Goal: Task Accomplishment & Management: Manage account settings

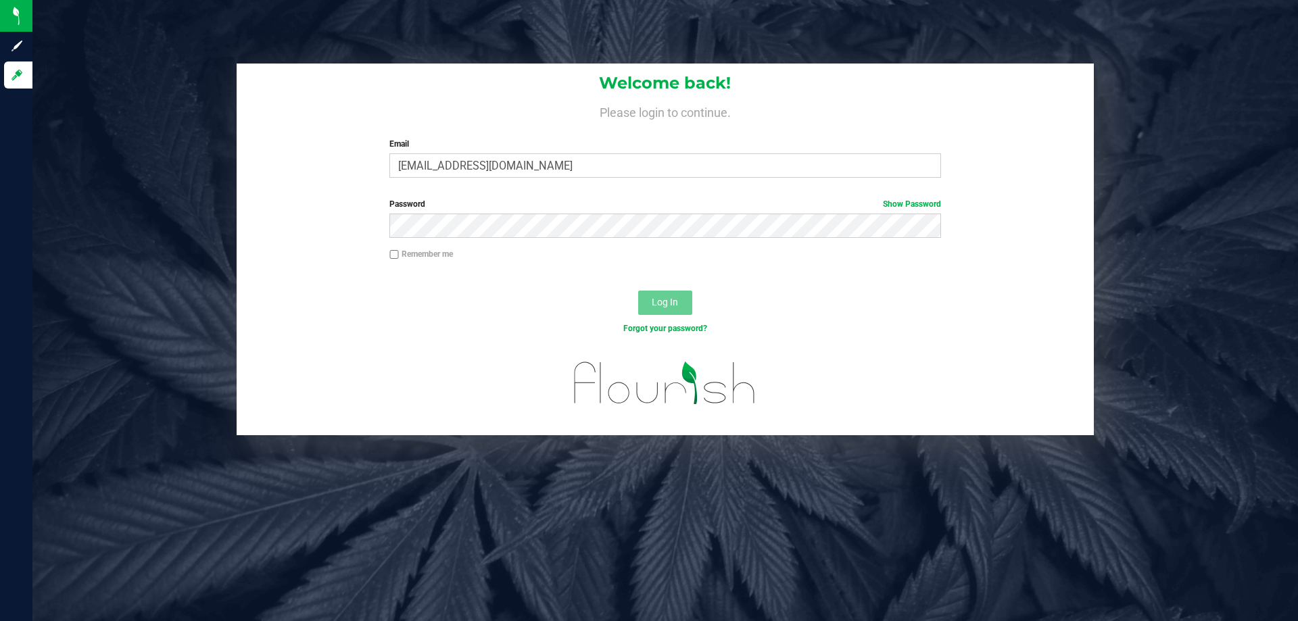
type input "[EMAIL_ADDRESS][DOMAIN_NAME]"
click at [638, 291] on button "Log In" at bounding box center [665, 303] width 54 height 24
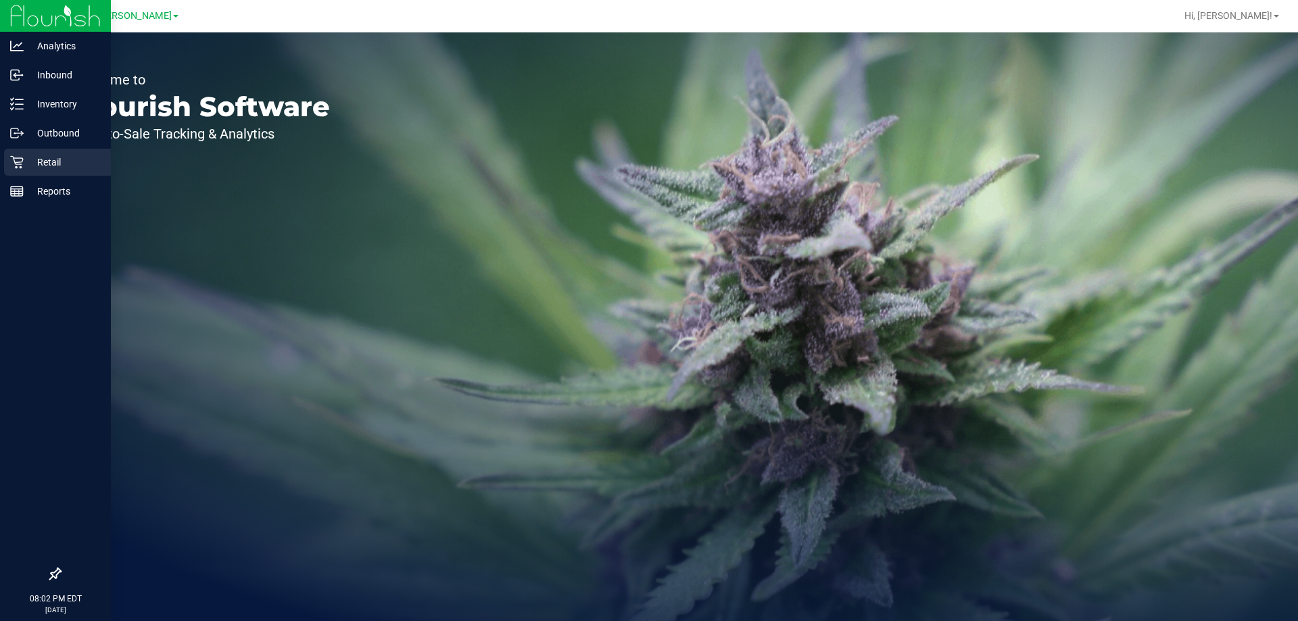
click at [12, 163] on icon at bounding box center [17, 163] width 14 height 14
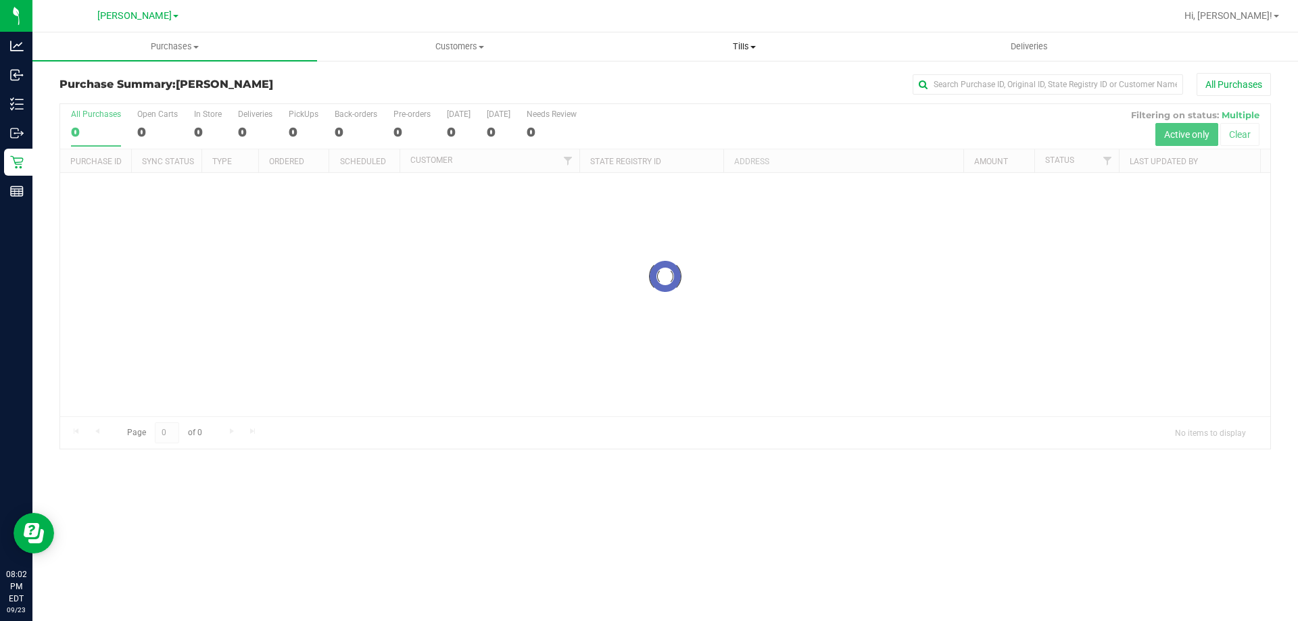
click at [737, 45] on span "Tills" at bounding box center [744, 47] width 283 height 12
click at [653, 81] on span "Manage tills" at bounding box center [647, 81] width 91 height 11
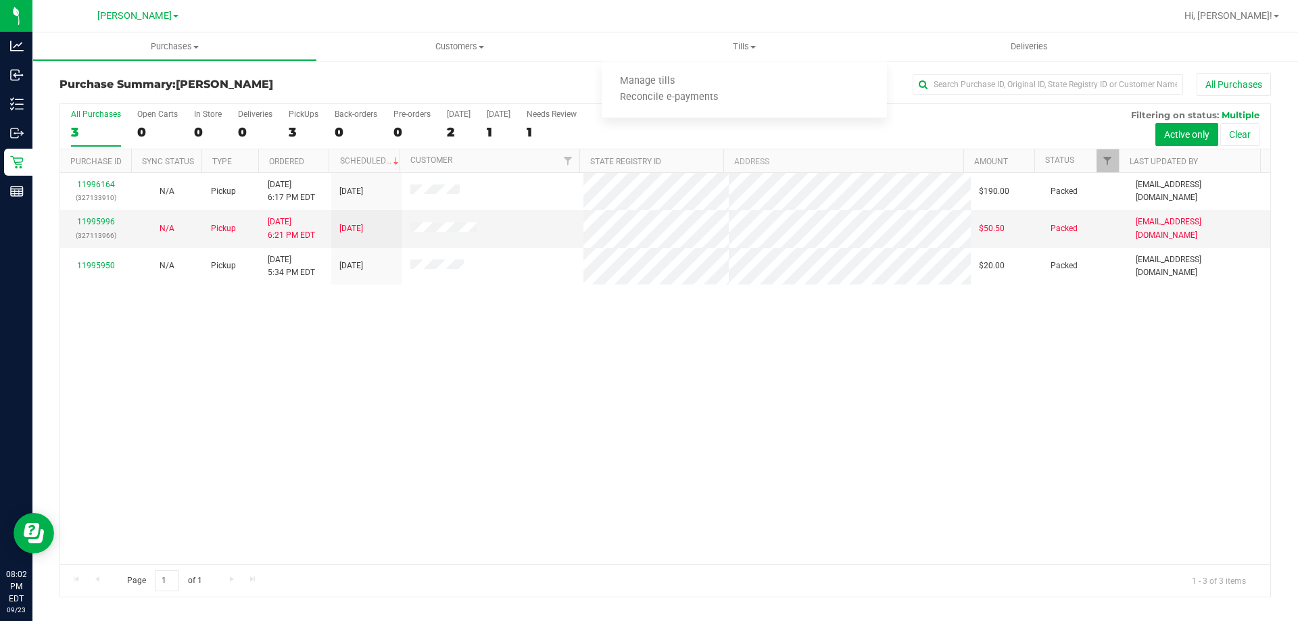
click at [642, 463] on div "11996164 (327133910) N/A Pickup 9/23/2025 6:17 PM EDT 9/24/2025 $190.00 Packed …" at bounding box center [665, 369] width 1210 height 392
click at [745, 51] on span "Tills" at bounding box center [744, 47] width 285 height 12
click at [661, 79] on span "Manage tills" at bounding box center [647, 81] width 91 height 11
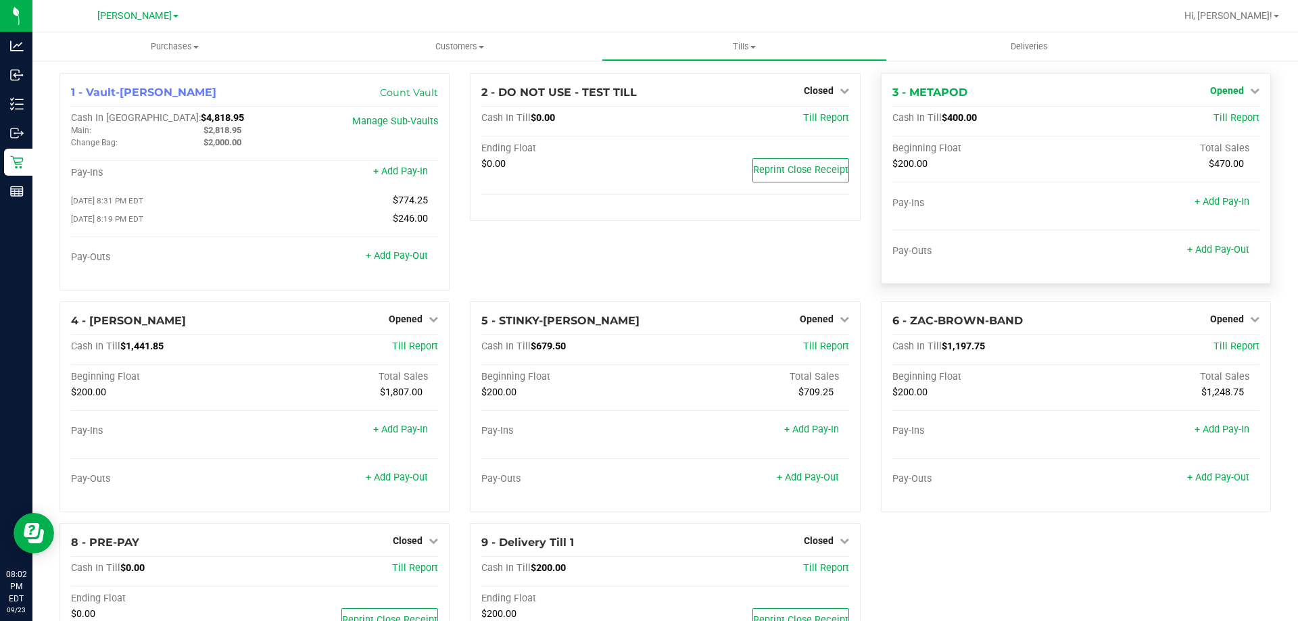
click at [1227, 93] on span "Opened" at bounding box center [1227, 90] width 34 height 11
click at [1215, 121] on link "Close Till" at bounding box center [1228, 119] width 37 height 11
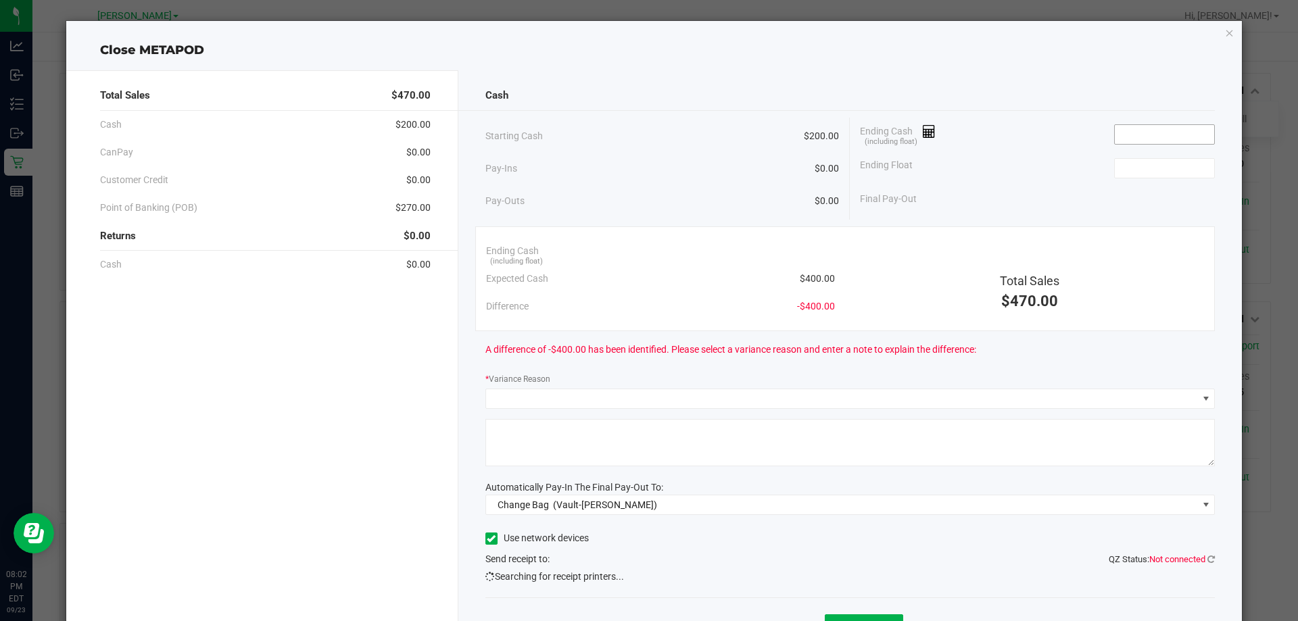
click at [1129, 132] on input at bounding box center [1164, 134] width 99 height 19
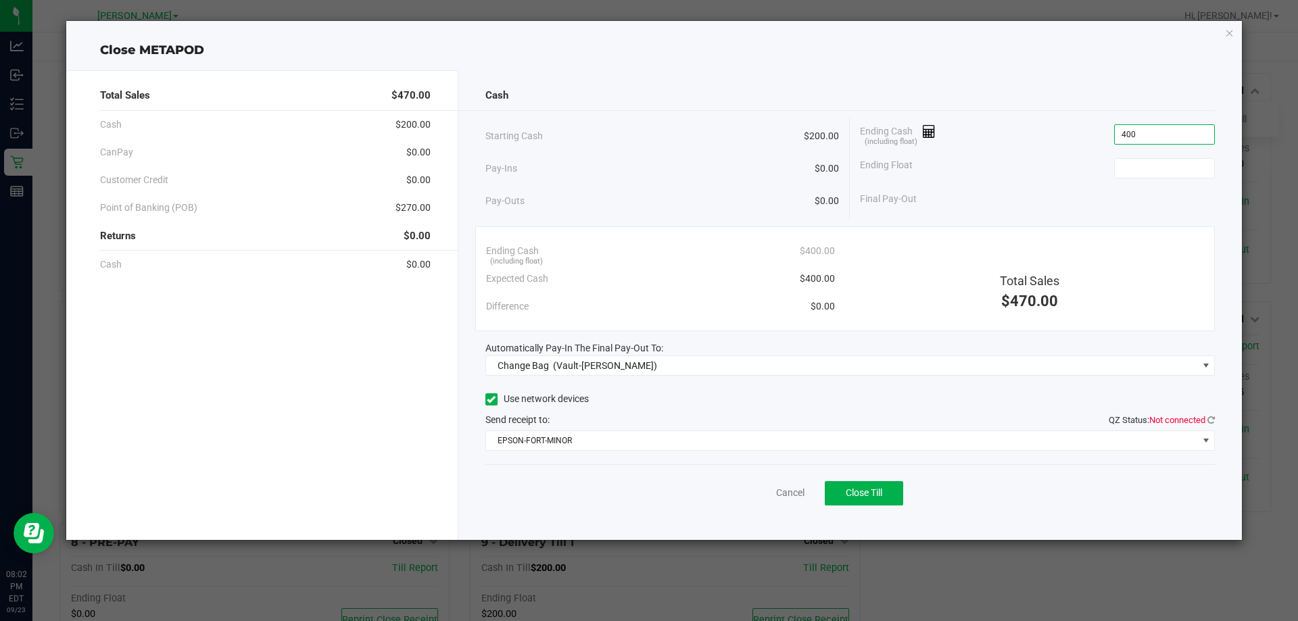
type input "$400.00"
click at [1160, 181] on div "Ending Float" at bounding box center [1037, 168] width 355 height 34
drag, startPoint x: 1161, startPoint y: 173, endPoint x: 1160, endPoint y: 154, distance: 19.0
click at [1161, 168] on input at bounding box center [1164, 168] width 99 height 19
click at [1210, 418] on icon at bounding box center [1211, 420] width 7 height 9
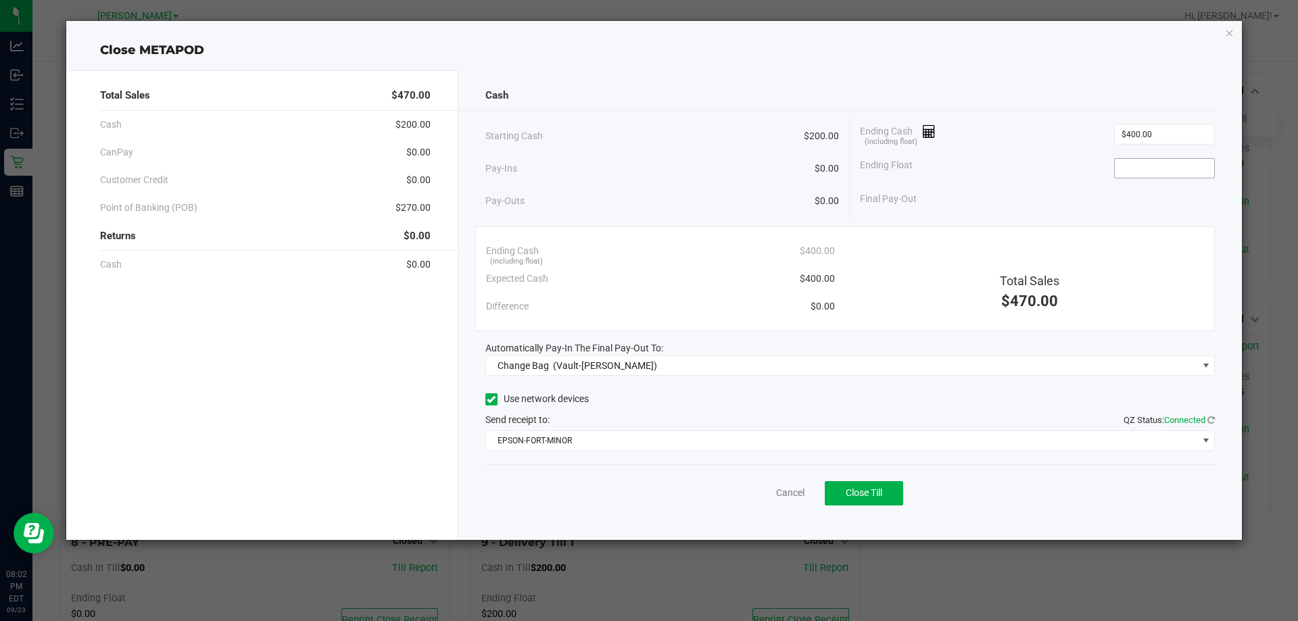
click at [1144, 164] on input at bounding box center [1164, 168] width 99 height 19
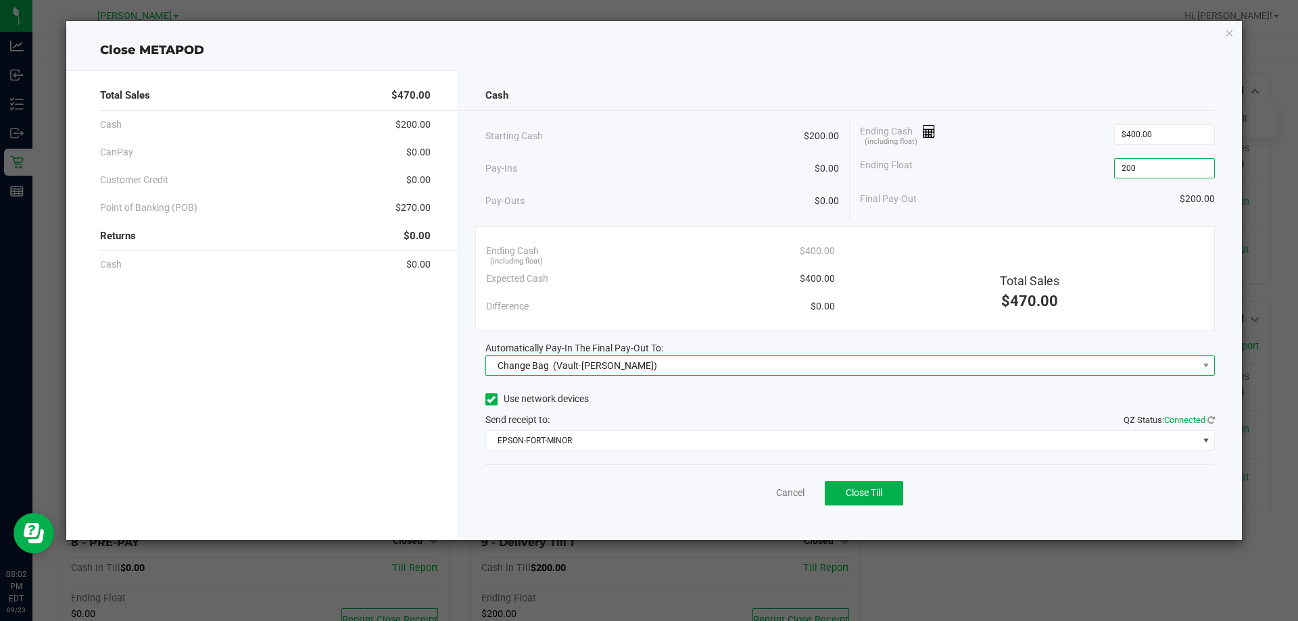
type input "$200.00"
click at [579, 356] on div "Change Bag (Vault-Summerfield WC)" at bounding box center [575, 366] width 166 height 24
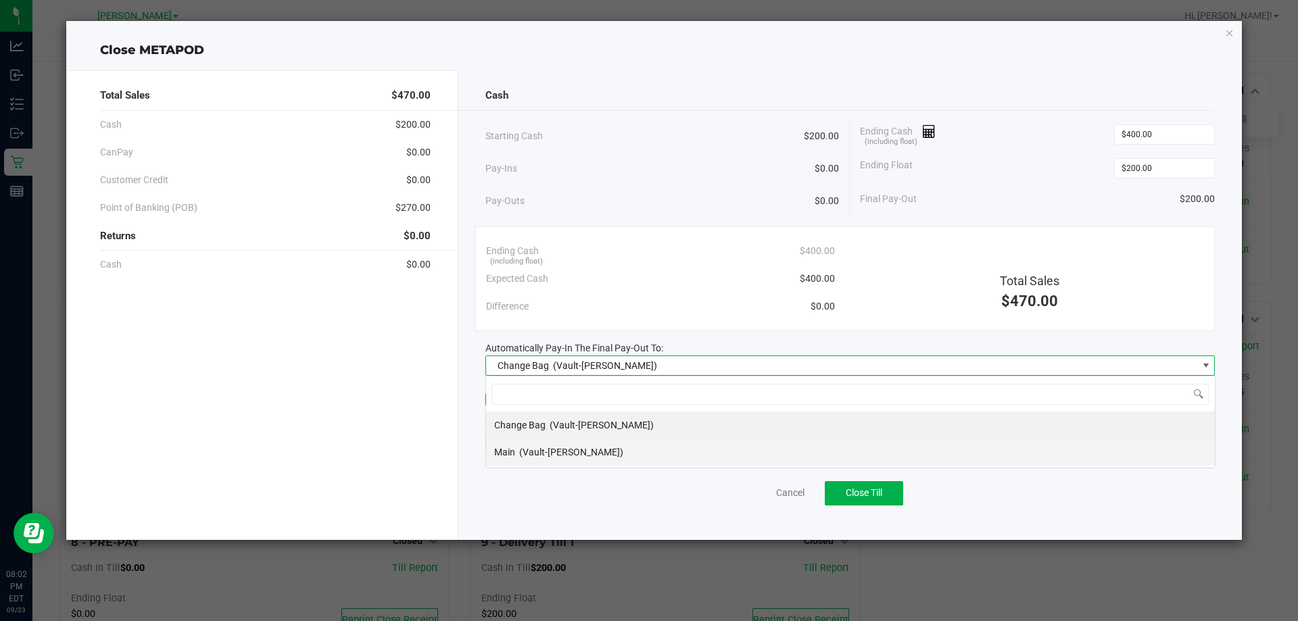
scroll to position [20, 730]
click at [547, 442] on div "Main (Vault-Summerfield WC)" at bounding box center [558, 452] width 129 height 24
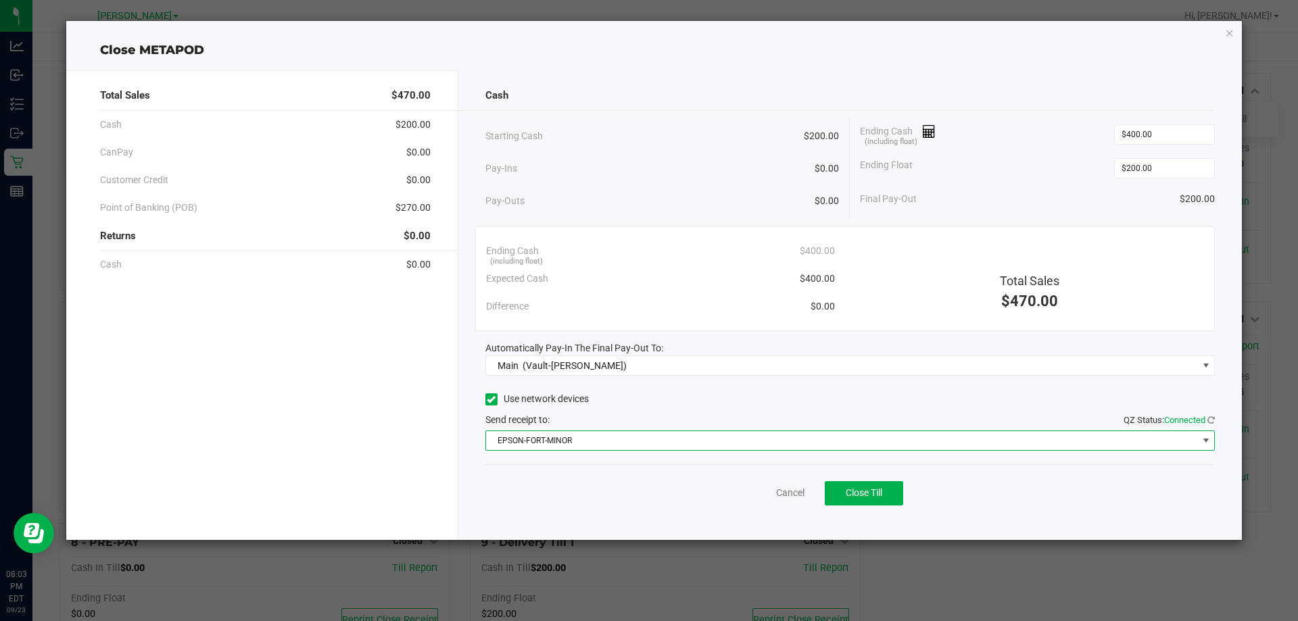
click at [545, 446] on span "EPSON-FORT-MINOR" at bounding box center [842, 440] width 712 height 19
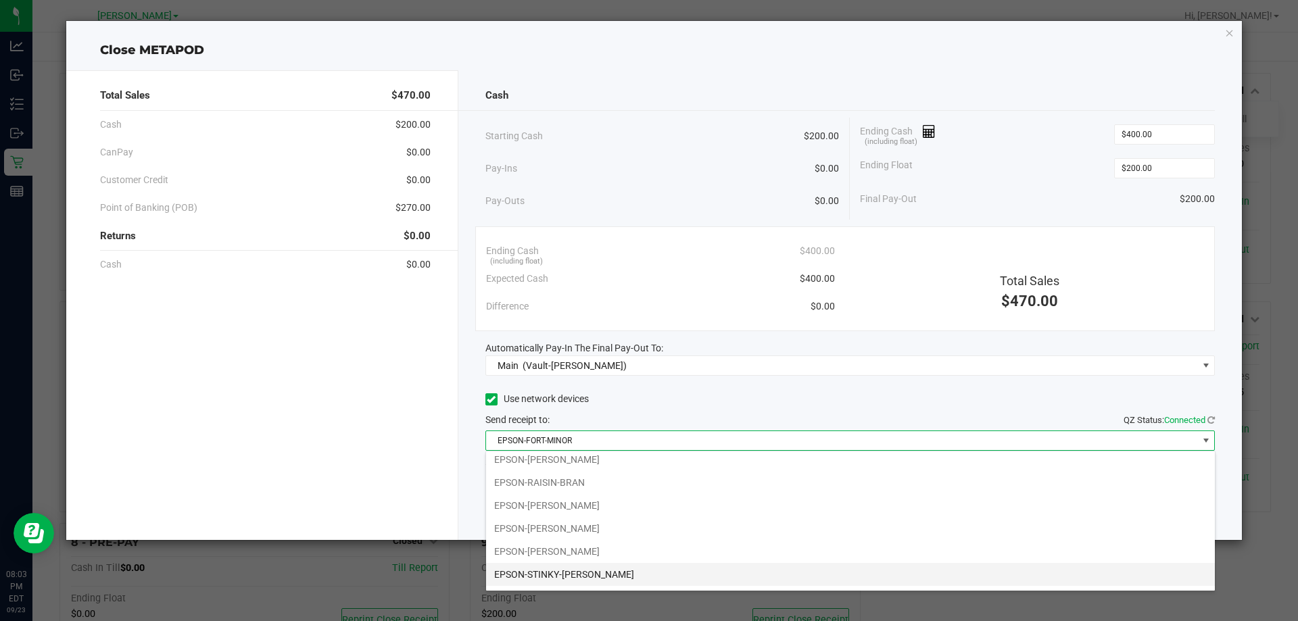
scroll to position [164, 0]
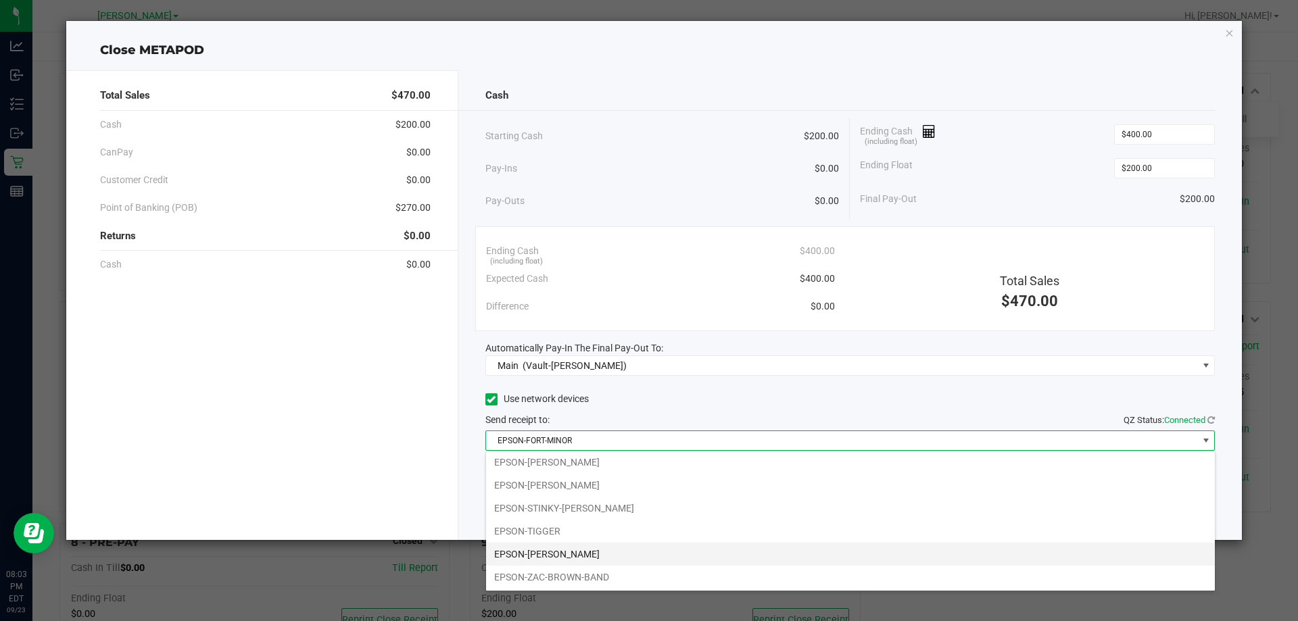
click at [564, 550] on li "EPSON-WILL-SMITH" at bounding box center [850, 554] width 729 height 23
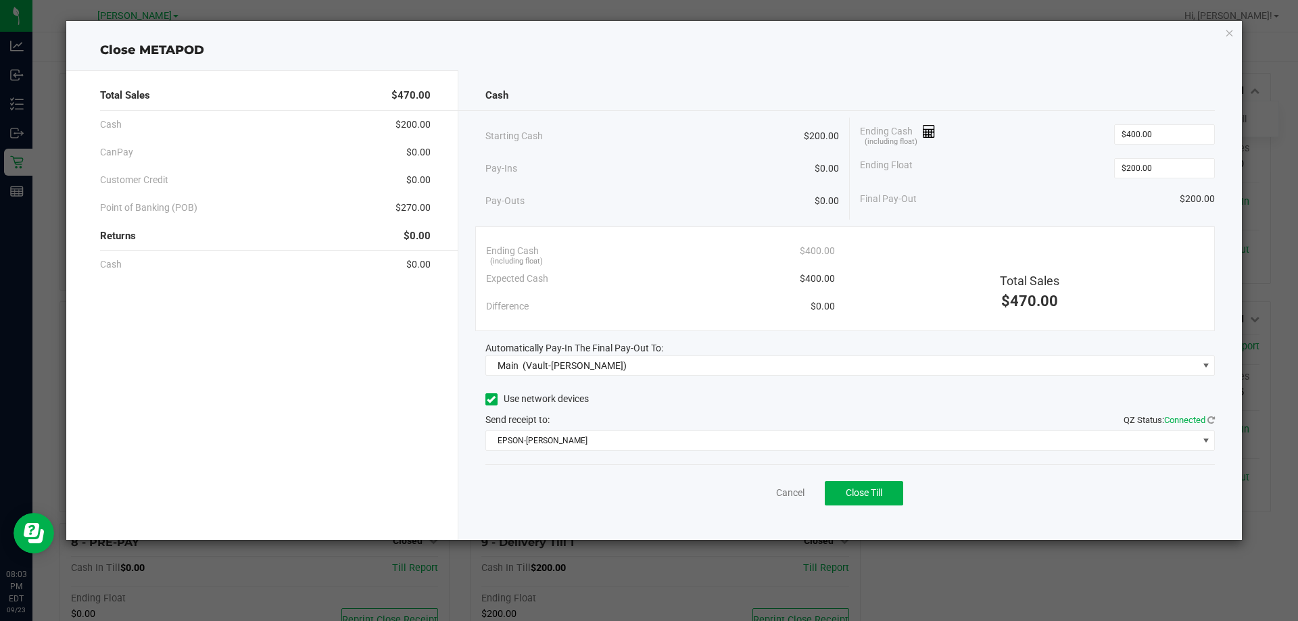
click at [1043, 162] on div "Ending Float $200.00" at bounding box center [1037, 168] width 355 height 34
click at [877, 501] on button "Close Till" at bounding box center [864, 493] width 78 height 24
click at [518, 504] on div "Dismiss Print Closing Receipt" at bounding box center [851, 491] width 730 height 52
click at [756, 490] on link "Dismiss" at bounding box center [761, 493] width 32 height 14
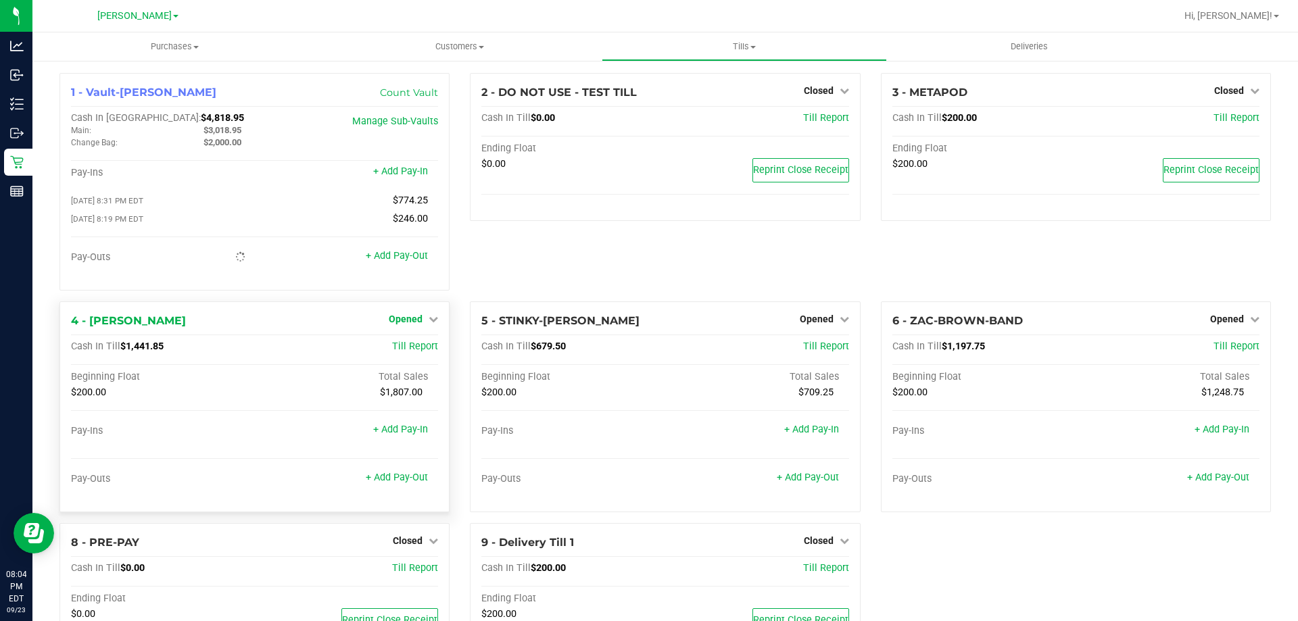
click at [413, 321] on span "Opened" at bounding box center [406, 319] width 34 height 11
click at [396, 350] on link "Close Till" at bounding box center [408, 346] width 37 height 11
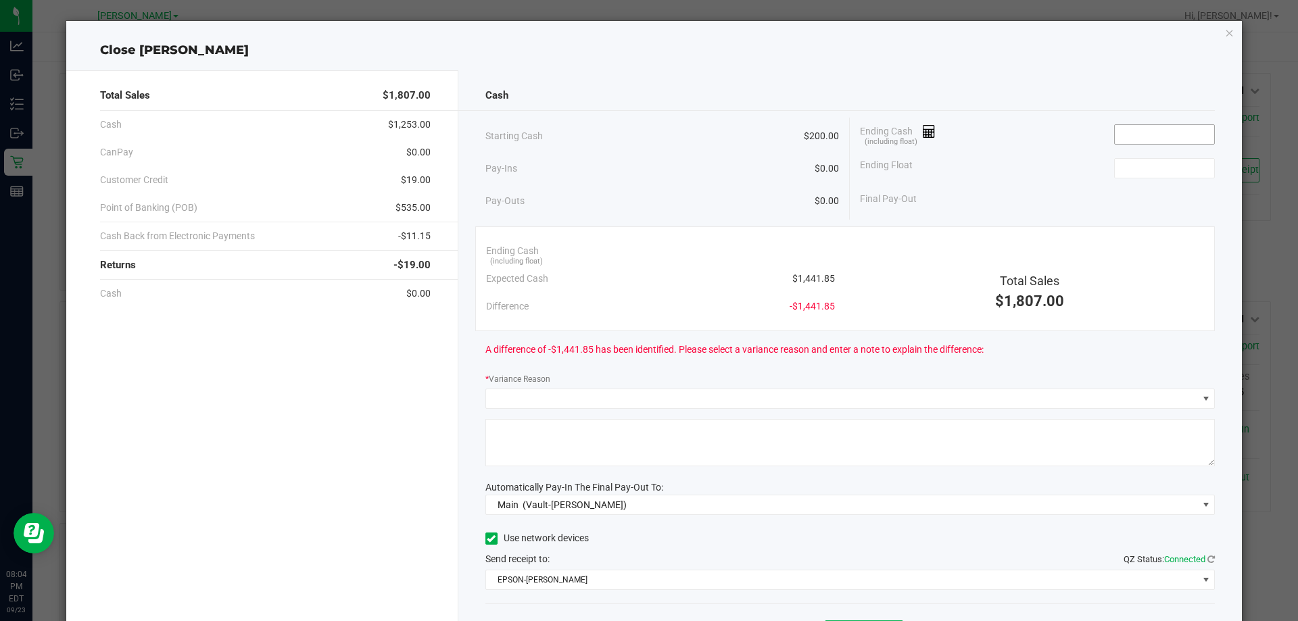
click at [1149, 139] on input at bounding box center [1164, 134] width 99 height 19
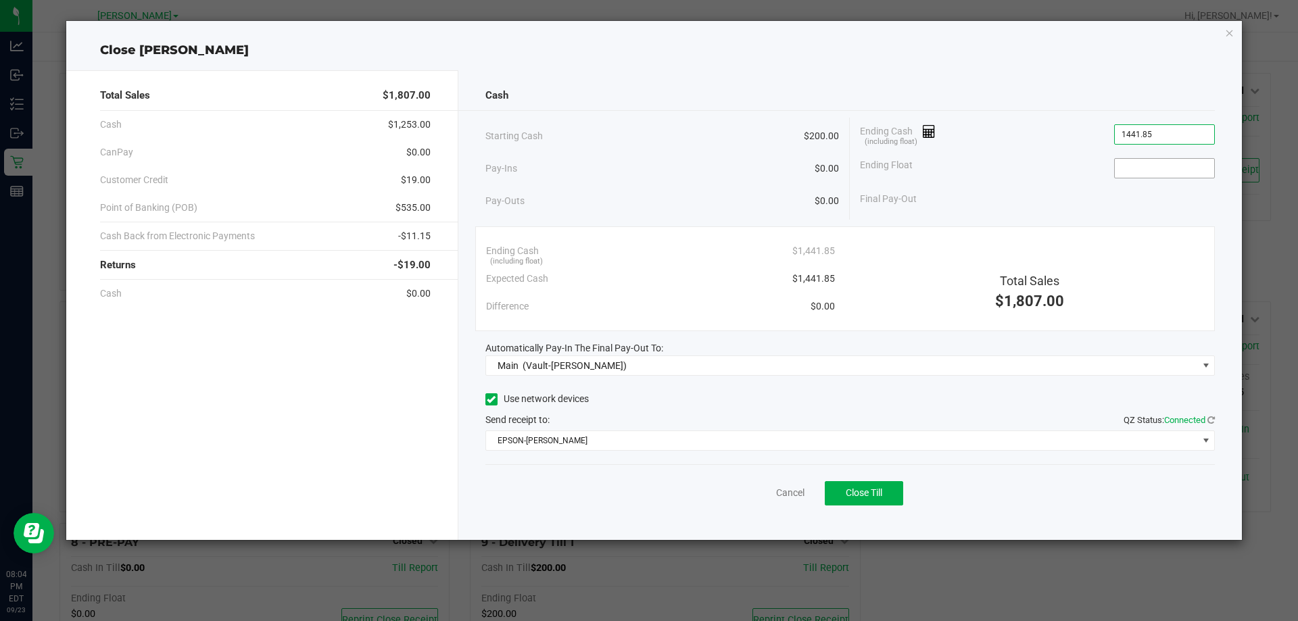
click at [1173, 168] on input at bounding box center [1164, 168] width 99 height 19
type input "$1,441.85"
type input "200"
type input "1441.85"
type input "$200.00"
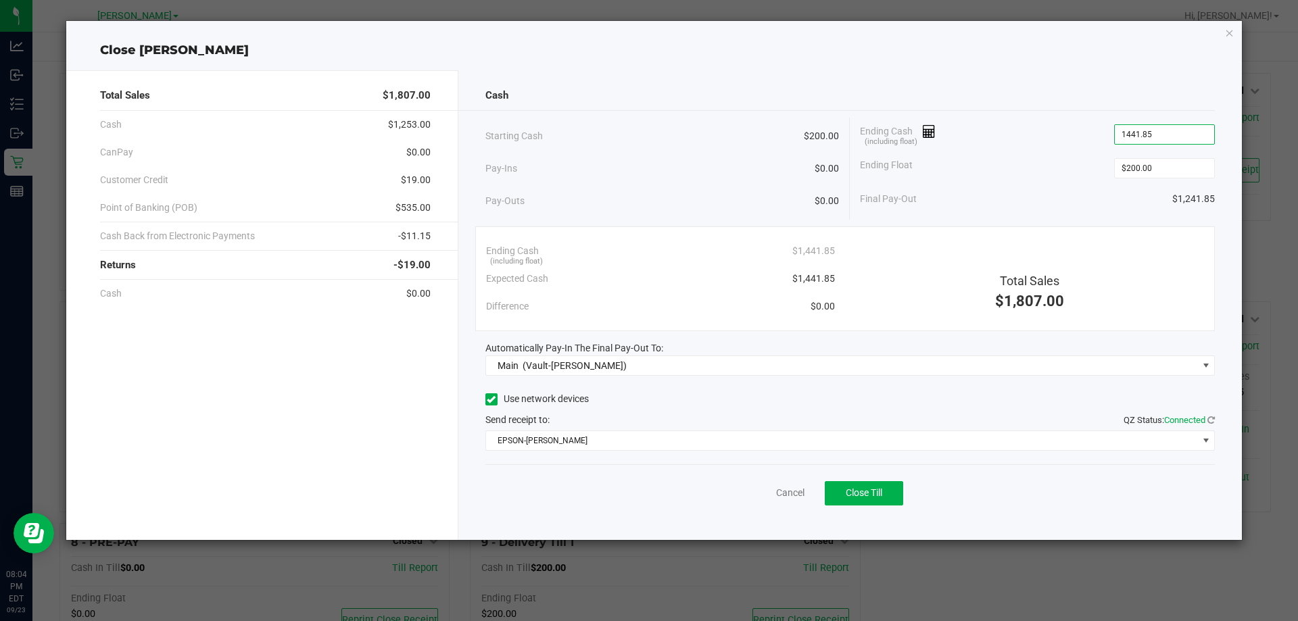
click at [1144, 135] on input "1441.85" at bounding box center [1164, 134] width 99 height 19
click at [1139, 135] on input "1441.85" at bounding box center [1164, 134] width 99 height 19
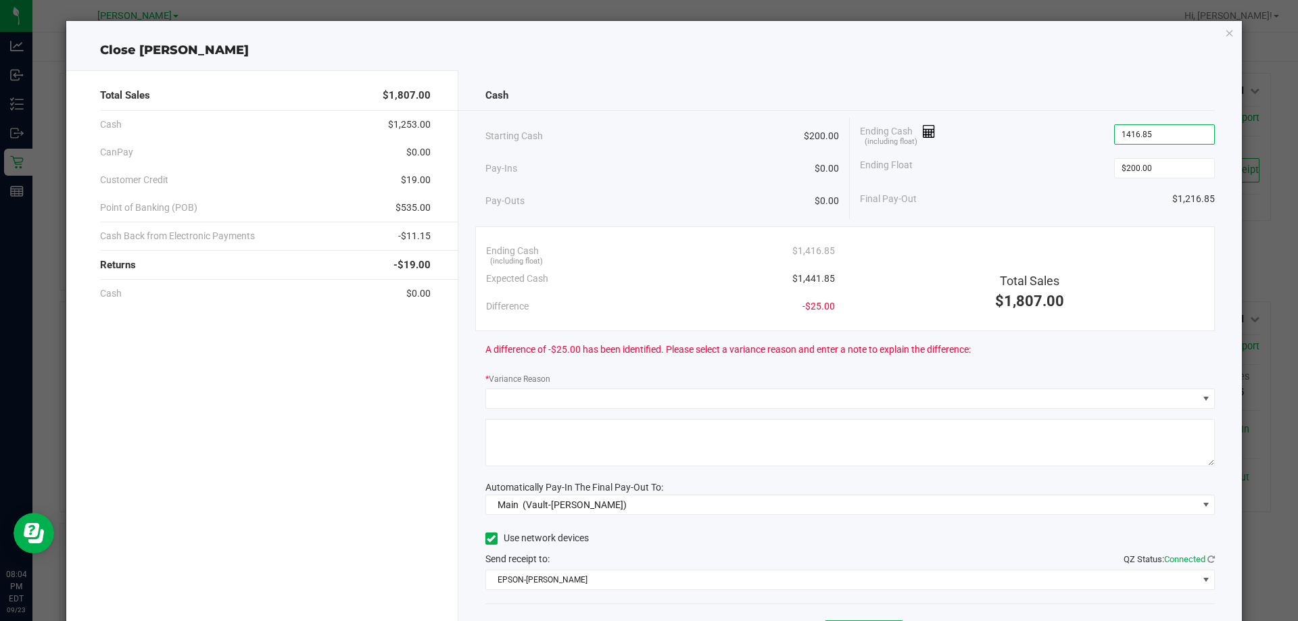
type input "$1,416.85"
click at [985, 152] on div "Ending Float $200.00" at bounding box center [1037, 168] width 355 height 34
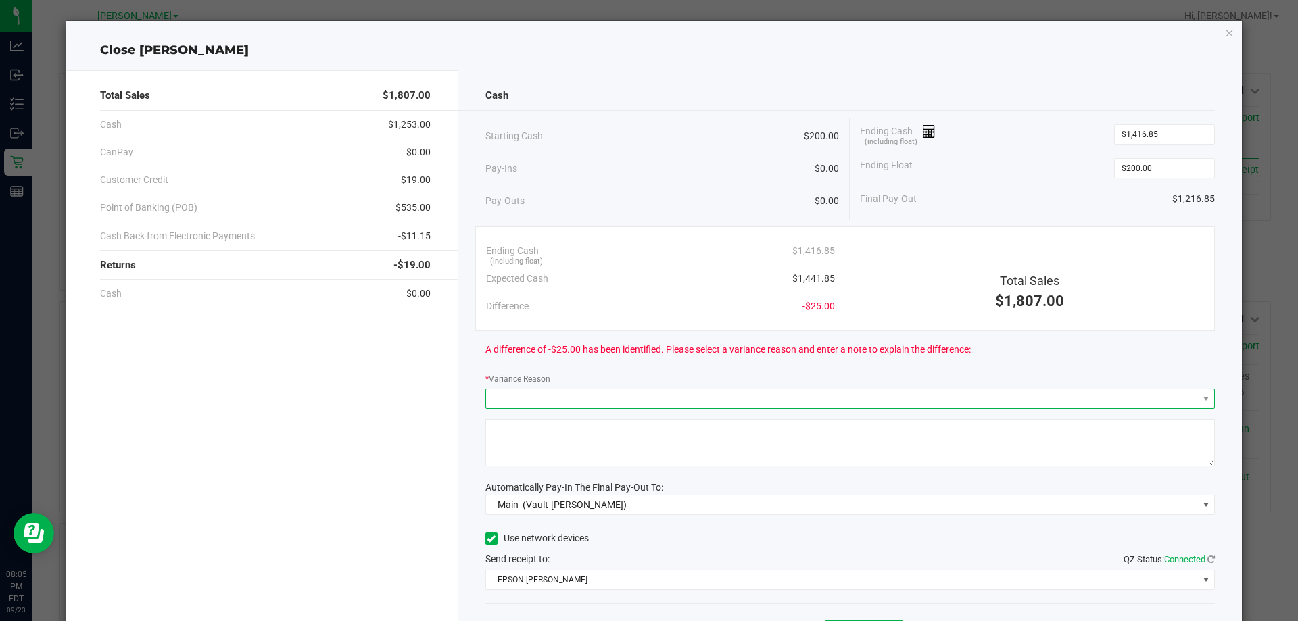
click at [561, 397] on span at bounding box center [842, 399] width 712 height 19
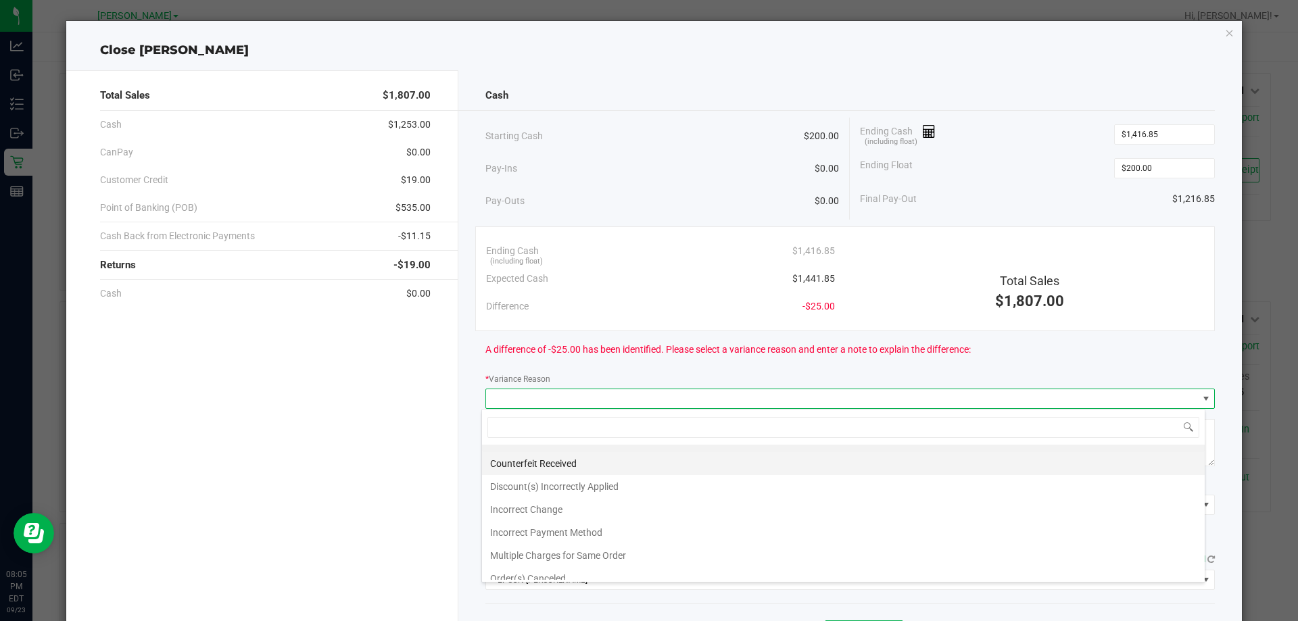
scroll to position [0, 0]
click at [532, 453] on li "Abandoned" at bounding box center [843, 456] width 723 height 23
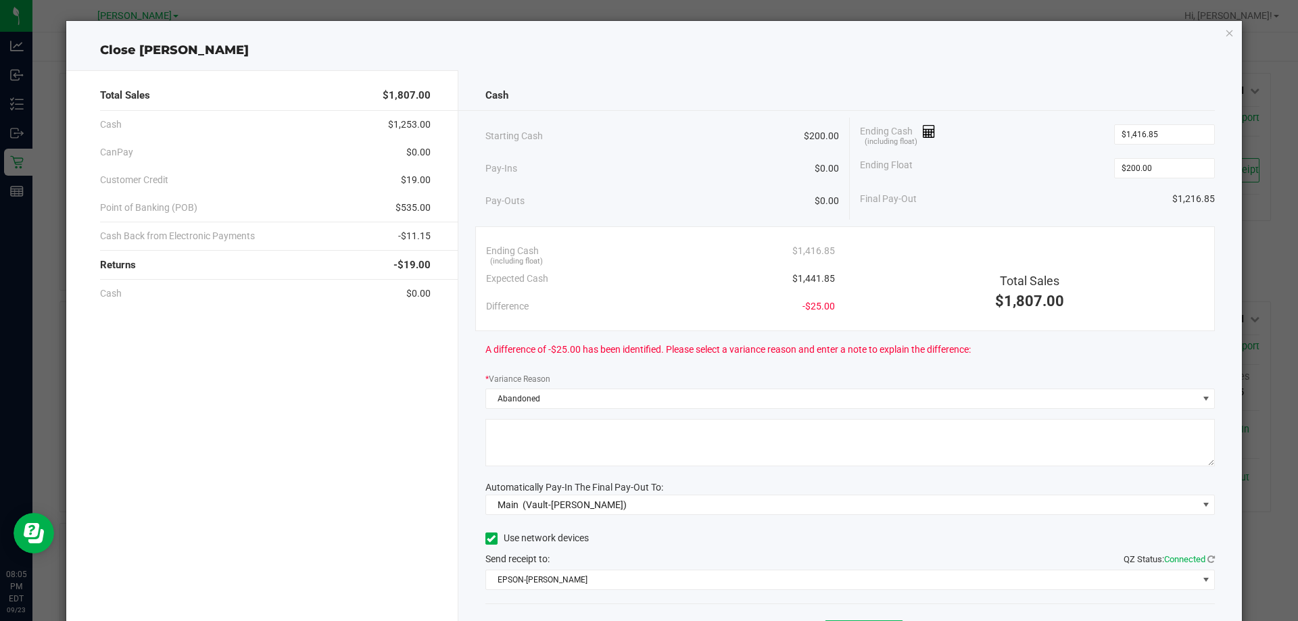
drag, startPoint x: 532, startPoint y: 448, endPoint x: 720, endPoint y: 469, distance: 189.1
click at [535, 448] on textarea at bounding box center [851, 442] width 730 height 47
type textarea "Cx was charged for something they should not have been. Gave cash as requested …"
click at [1038, 156] on div "Ending Float $200.00" at bounding box center [1037, 168] width 355 height 34
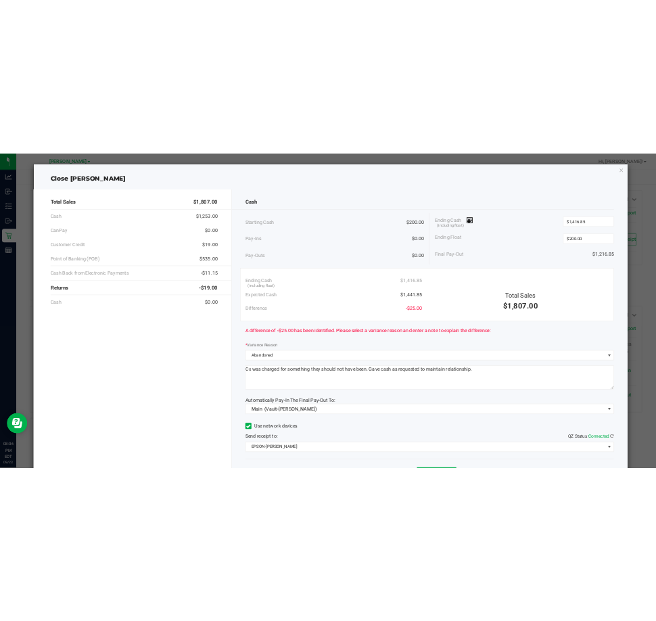
scroll to position [79, 0]
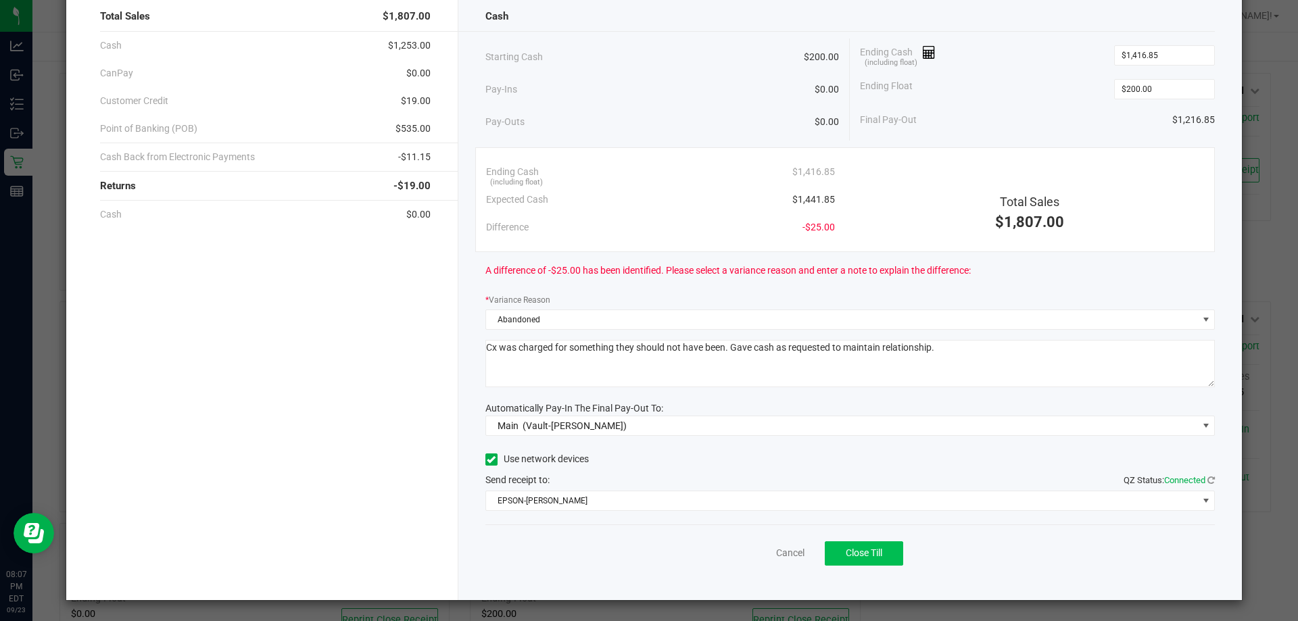
click at [868, 552] on span "Close Till" at bounding box center [864, 553] width 37 height 11
click at [554, 539] on div "Dismiss Print Closing Receipt" at bounding box center [851, 551] width 730 height 52
click at [746, 552] on link "Dismiss" at bounding box center [761, 553] width 32 height 14
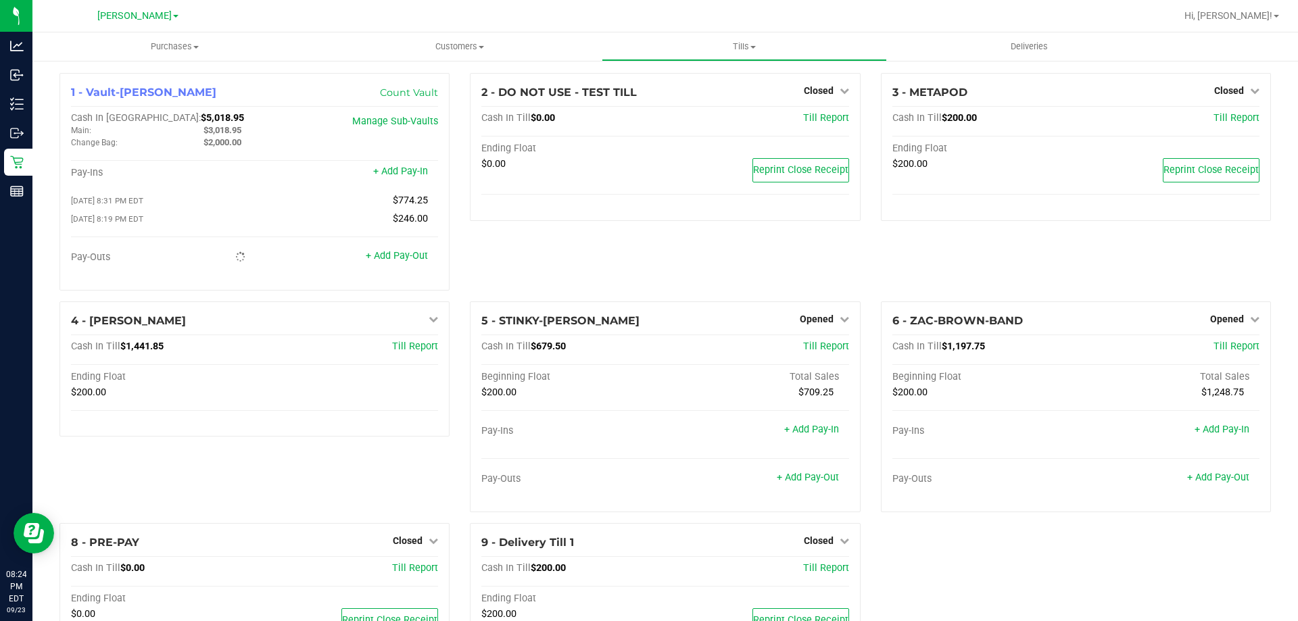
click at [1237, 319] on link "Opened" at bounding box center [1234, 319] width 49 height 11
click at [1223, 349] on link "Close Till" at bounding box center [1228, 346] width 37 height 11
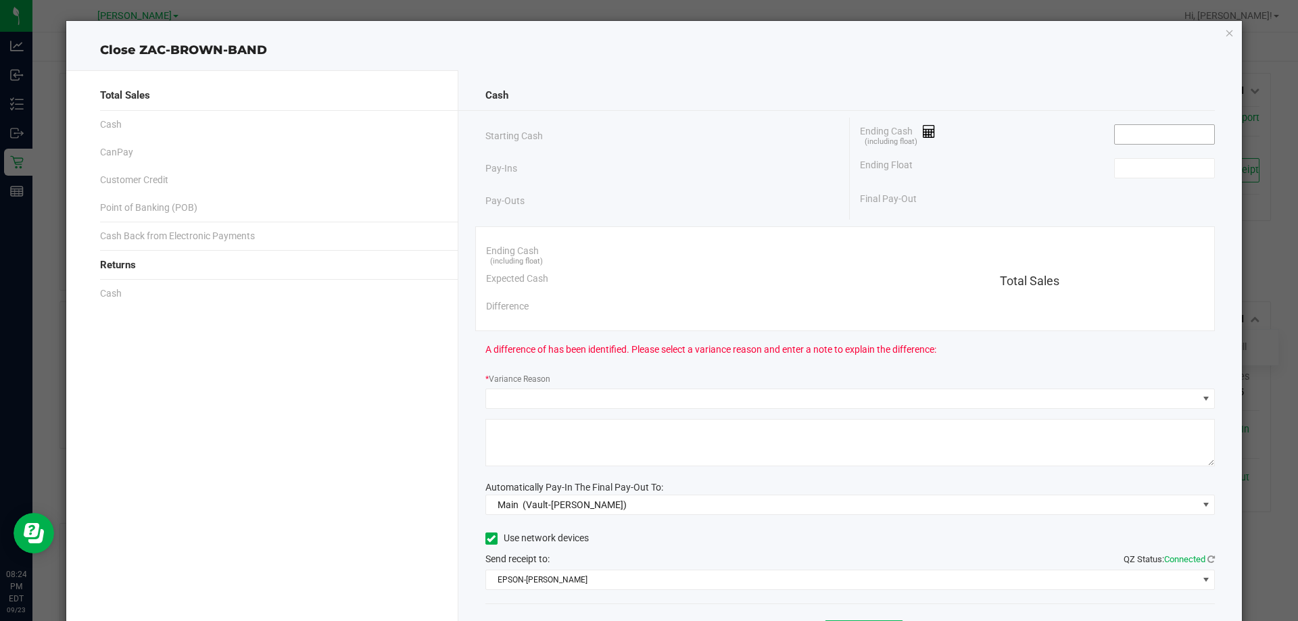
click at [1152, 132] on input at bounding box center [1164, 134] width 99 height 19
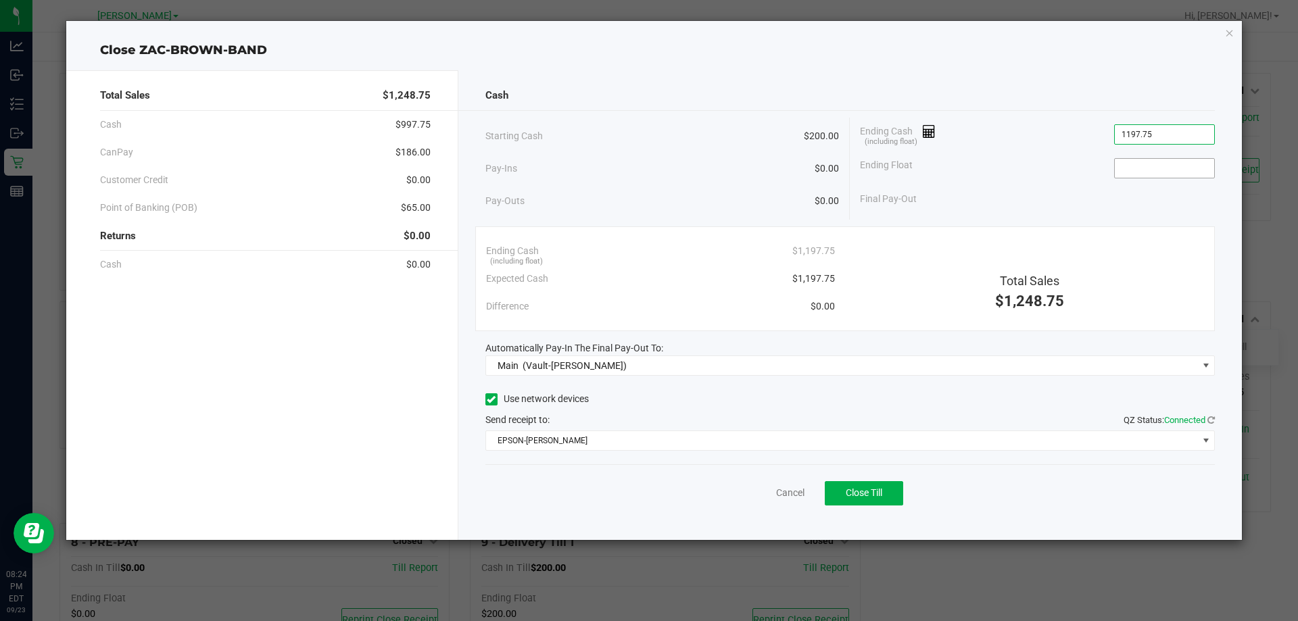
click at [1156, 170] on input at bounding box center [1164, 168] width 99 height 19
type input "$1,197.75"
click at [1055, 160] on div "Ending Float 200" at bounding box center [1037, 168] width 355 height 34
type input "$200.00"
click at [874, 492] on span "Close Till" at bounding box center [864, 493] width 37 height 11
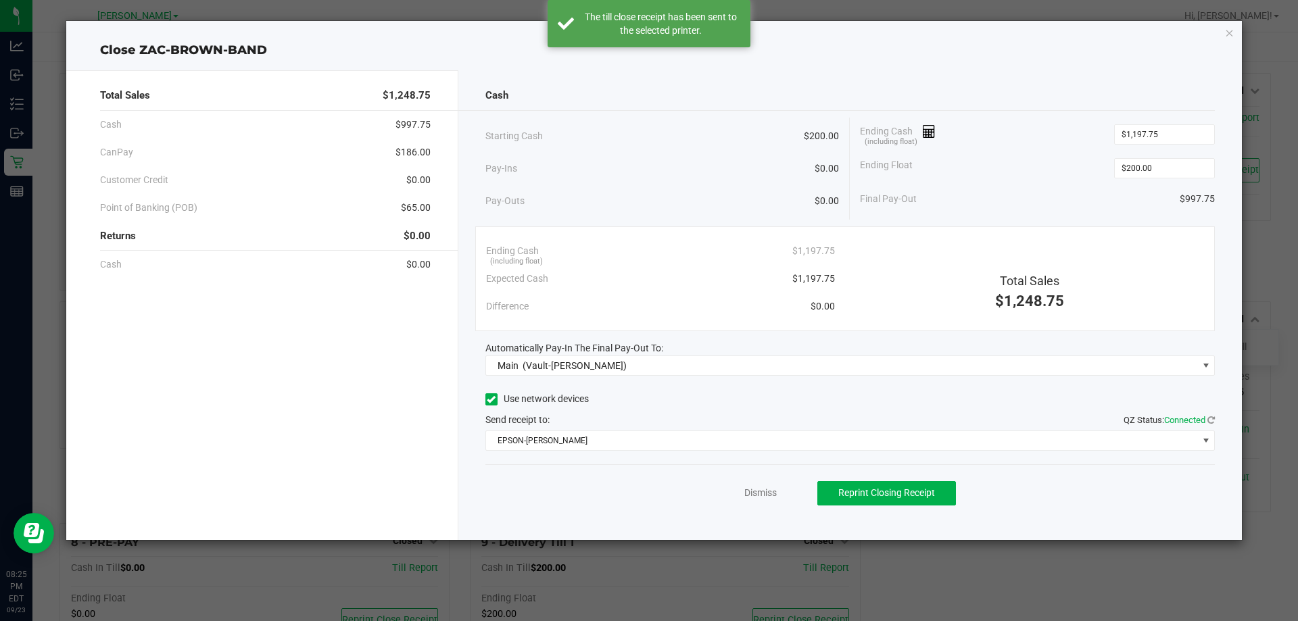
click at [575, 501] on div "Dismiss Reprint Closing Receipt" at bounding box center [851, 491] width 730 height 52
click at [763, 492] on link "Dismiss" at bounding box center [761, 493] width 32 height 14
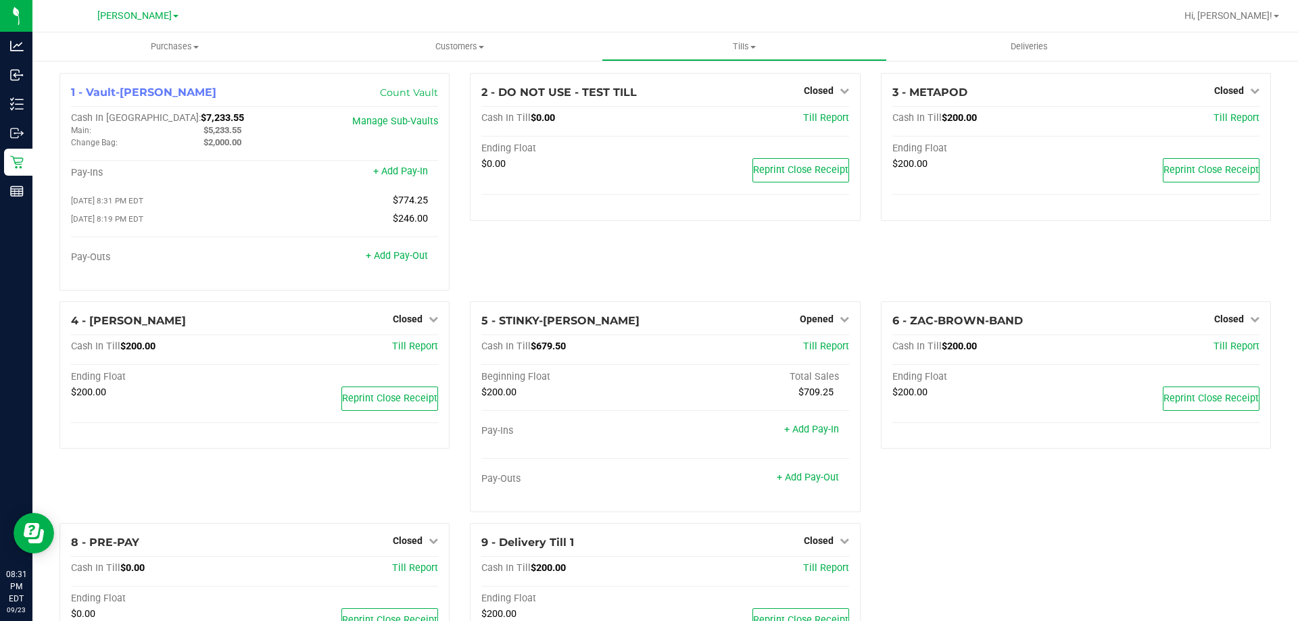
click at [403, 484] on div "4 - PATSY-CLINE Closed Open Till Cash In Till $200.00 Till Report Ending Float …" at bounding box center [254, 413] width 410 height 222
click at [840, 321] on icon at bounding box center [844, 318] width 9 height 9
click at [828, 350] on link "Close Till" at bounding box center [818, 346] width 37 height 11
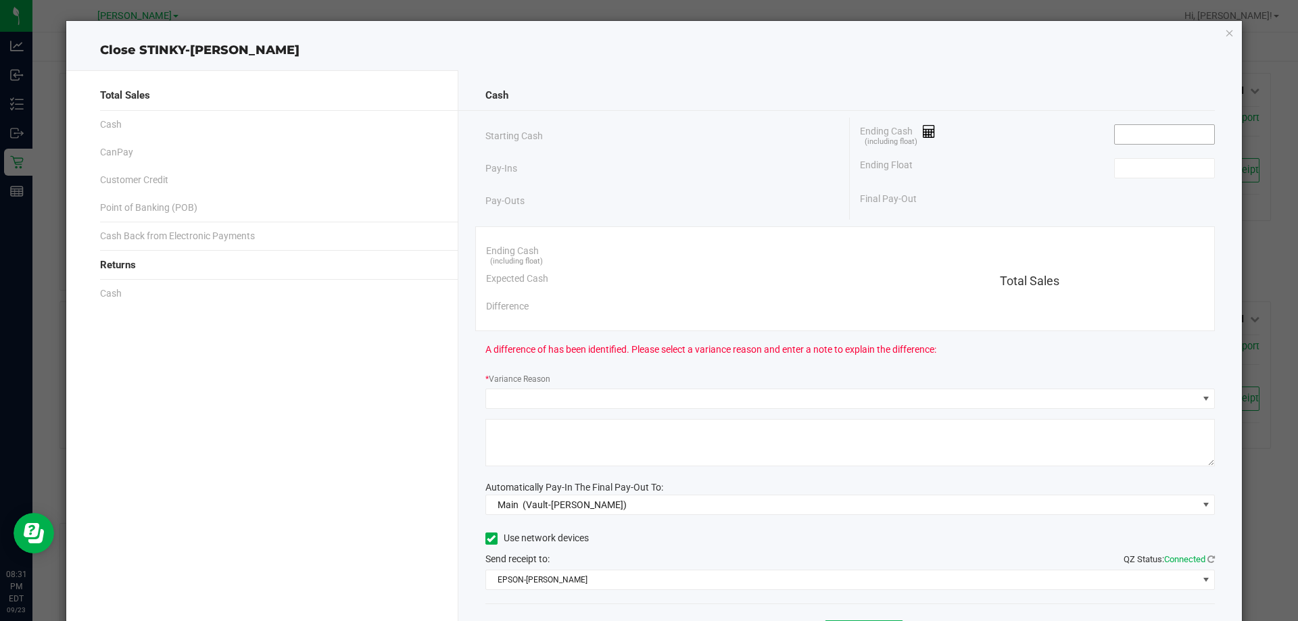
click at [1177, 137] on input at bounding box center [1164, 134] width 99 height 19
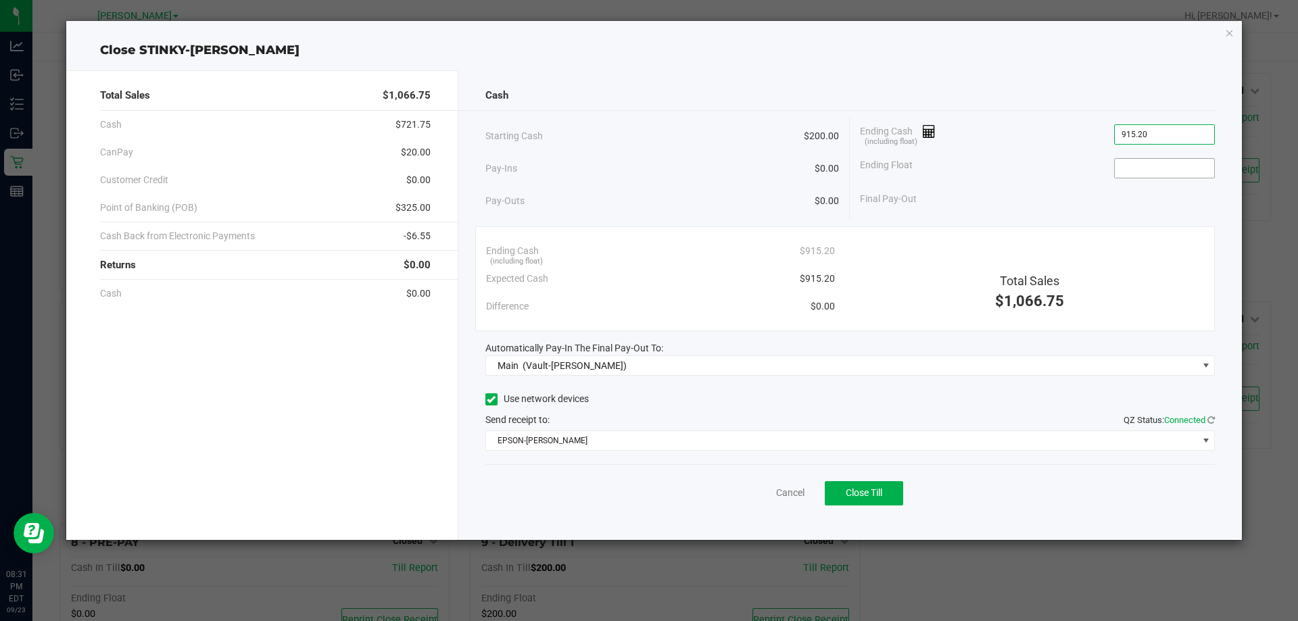
click at [1154, 172] on input at bounding box center [1164, 168] width 99 height 19
type input "$915.20"
click at [875, 489] on span "Close Till" at bounding box center [864, 493] width 37 height 11
type input "$200.00"
click at [527, 500] on div "Dismiss Print Closing Receipt" at bounding box center [851, 491] width 730 height 52
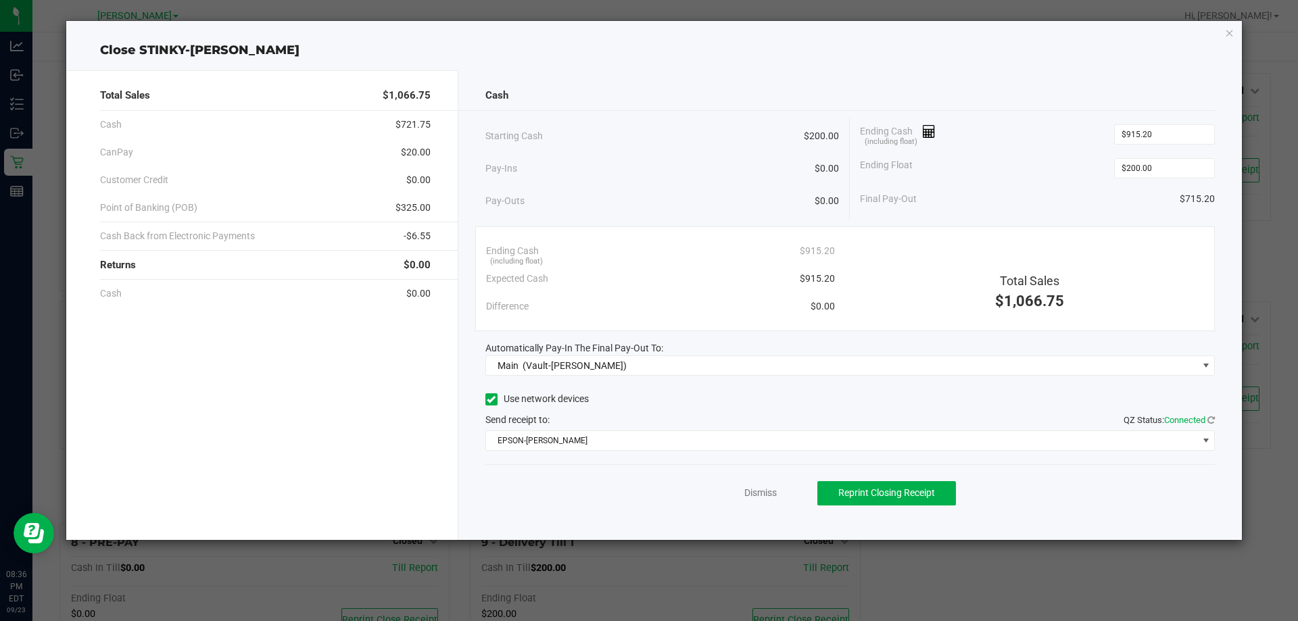
click at [760, 492] on link "Dismiss" at bounding box center [761, 493] width 32 height 14
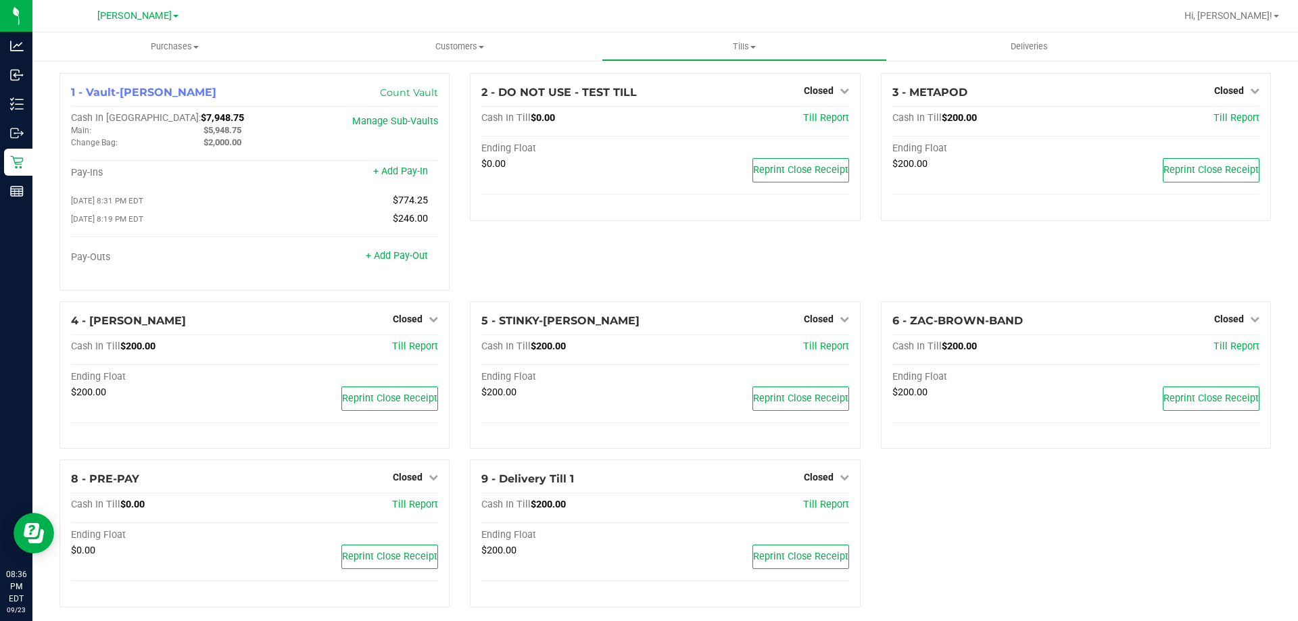
click at [788, 248] on div "2 - DO NOT USE - TEST TILL Closed Open Till Cash In Till $0.00 Till Report Endi…" at bounding box center [665, 187] width 410 height 229
drag, startPoint x: 242, startPoint y: 130, endPoint x: 204, endPoint y: 131, distance: 37.9
click at [204, 131] on span "$5,948.75" at bounding box center [223, 130] width 38 height 10
drag, startPoint x: 179, startPoint y: 119, endPoint x: 144, endPoint y: 100, distance: 39.9
click at [137, 120] on div "Cash In Vault: $7,948.75" at bounding box center [193, 118] width 245 height 12
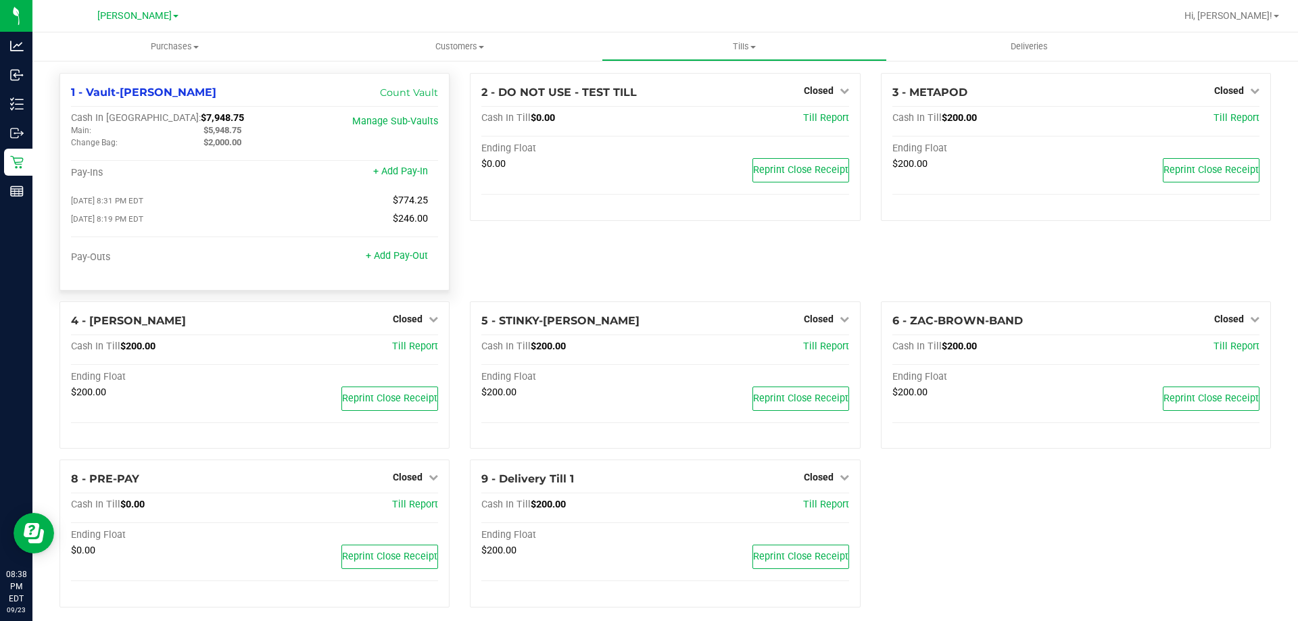
click at [181, 119] on div "Cash In Vault: $7,948.75" at bounding box center [193, 118] width 245 height 12
drag, startPoint x: 183, startPoint y: 118, endPoint x: 135, endPoint y: 120, distance: 48.8
click at [135, 120] on div "Cash In Vault: $7,948.75" at bounding box center [193, 118] width 245 height 12
copy span "$7,948.75"
click at [477, 270] on div "2 - DO NOT USE - TEST TILL Closed Open Till Cash In Till $0.00 Till Report Endi…" at bounding box center [665, 187] width 410 height 229
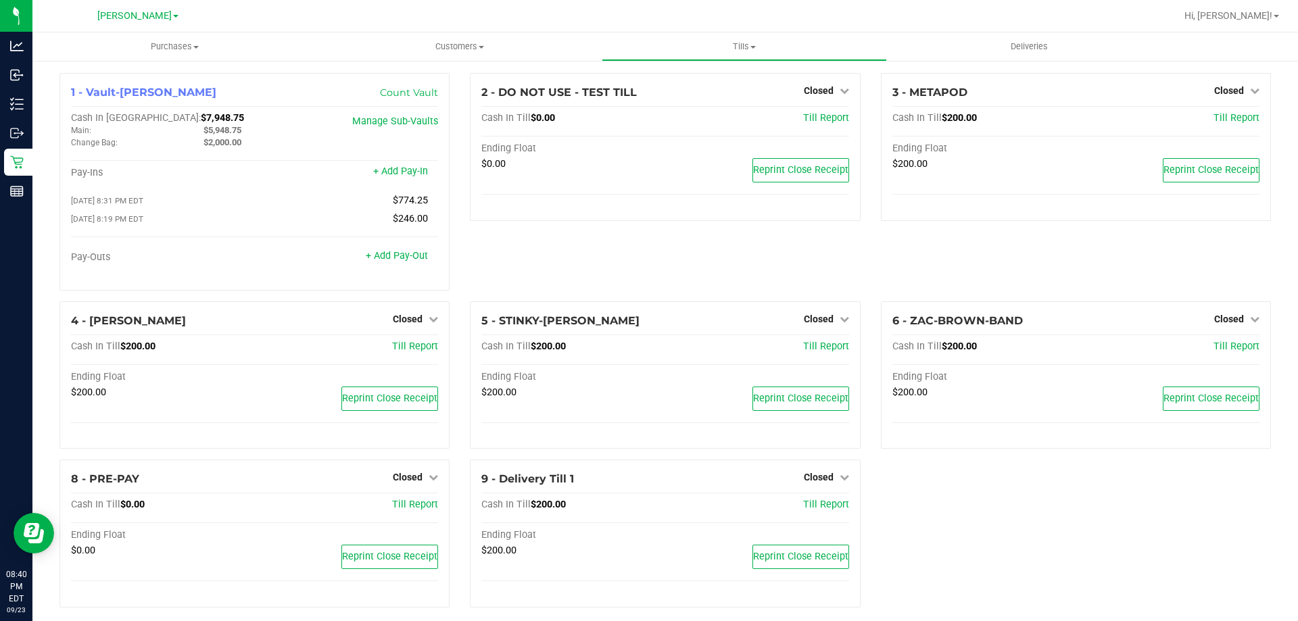
click at [484, 249] on div "2 - DO NOT USE - TEST TILL Closed Open Till Cash In Till $0.00 Till Report Endi…" at bounding box center [665, 187] width 410 height 229
click at [490, 241] on div "2 - DO NOT USE - TEST TILL Closed Open Till Cash In Till $0.00 Till Report Endi…" at bounding box center [665, 187] width 410 height 229
click at [765, 234] on div "2 - DO NOT USE - TEST TILL Closed Open Till Cash In Till $0.00 Till Report Endi…" at bounding box center [665, 187] width 410 height 229
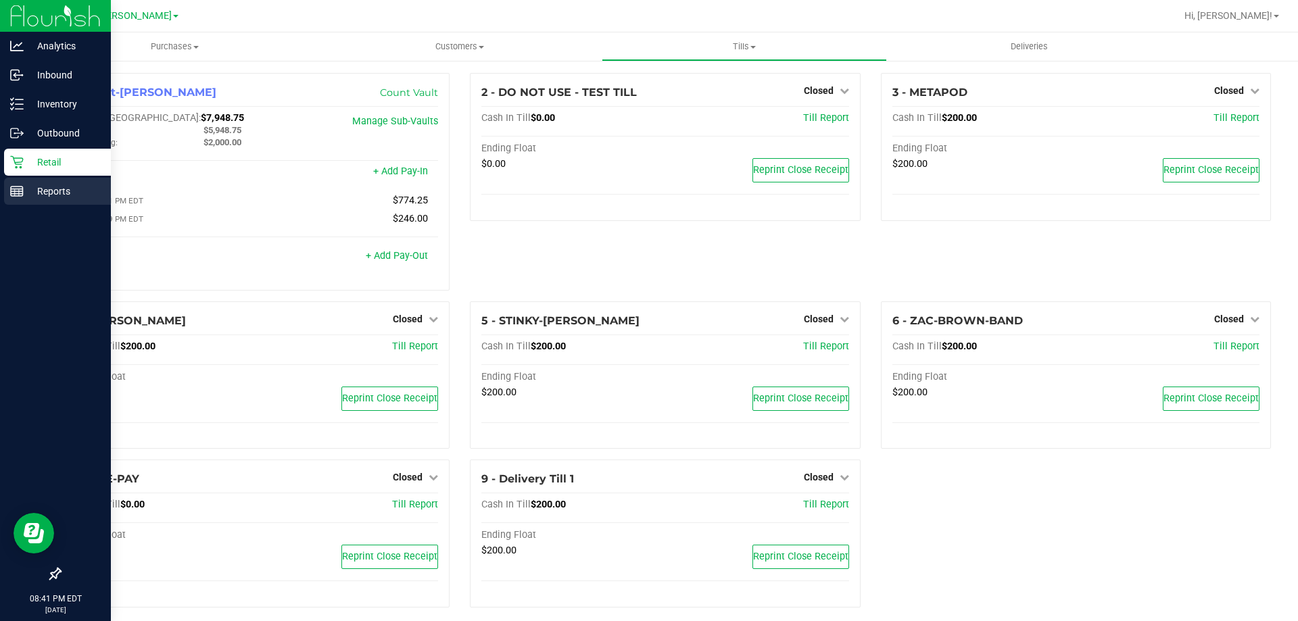
click at [51, 189] on p "Reports" at bounding box center [64, 191] width 81 height 16
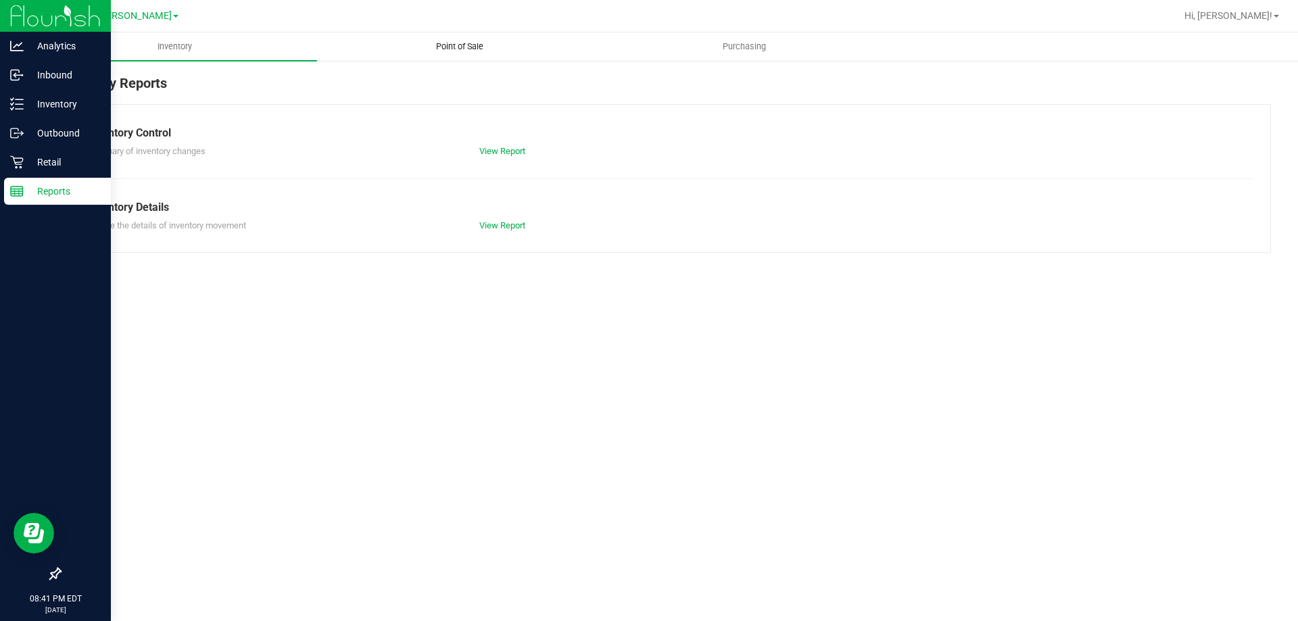
click at [466, 51] on span "Point of Sale" at bounding box center [460, 47] width 84 height 12
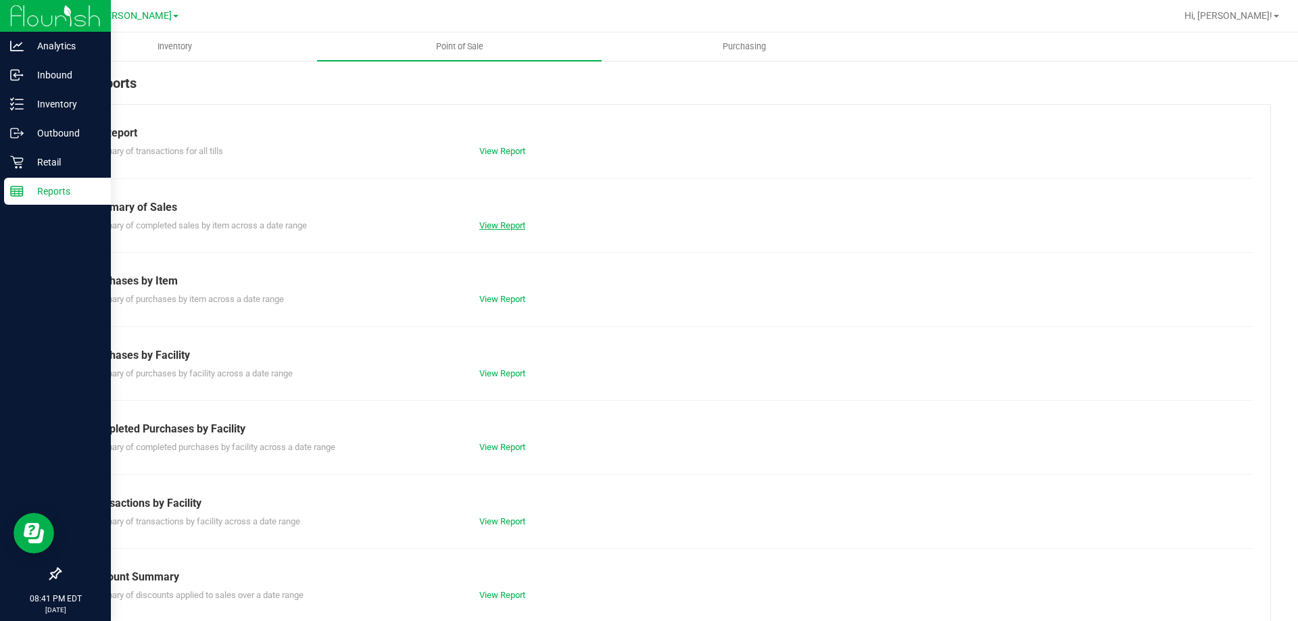
click at [488, 222] on link "View Report" at bounding box center [502, 225] width 46 height 10
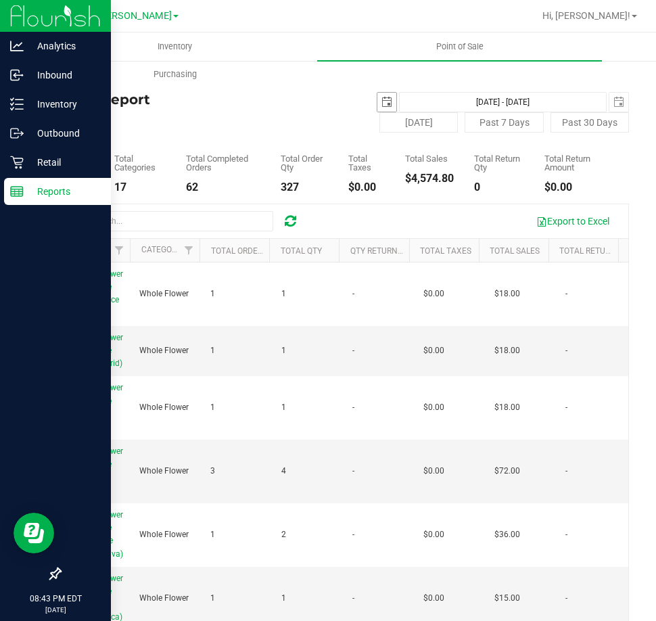
click at [385, 105] on span "select" at bounding box center [386, 102] width 11 height 11
click at [367, 97] on div "2025-09-23 Sep 23, 2025 - Sep 23, 2025 2025-09-23" at bounding box center [486, 102] width 305 height 20
click at [381, 98] on span "select" at bounding box center [386, 102] width 11 height 11
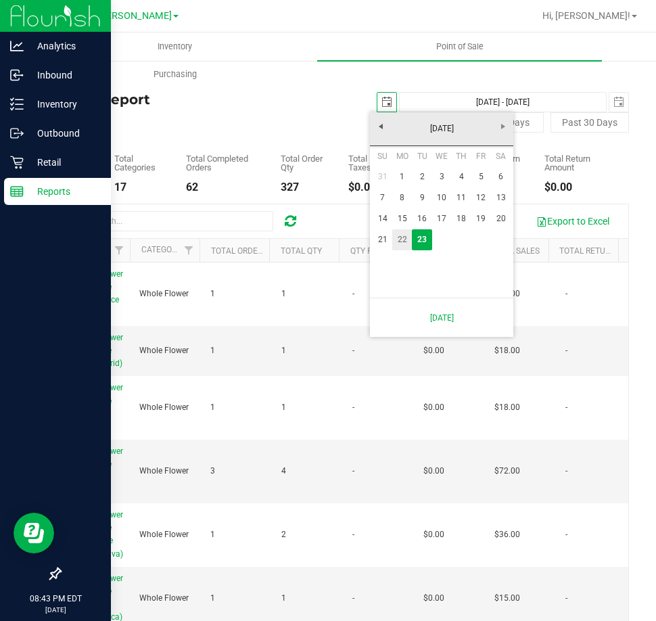
click at [408, 243] on link "22" at bounding box center [402, 239] width 20 height 21
type input "2025-09-22"
type input "Sep 22, 2025 - Sep 23, 2025"
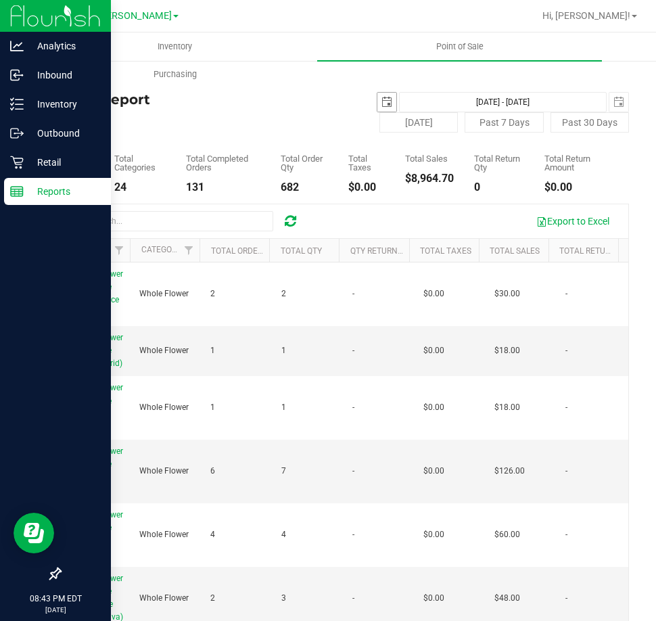
click at [381, 104] on span "select" at bounding box center [386, 102] width 11 height 11
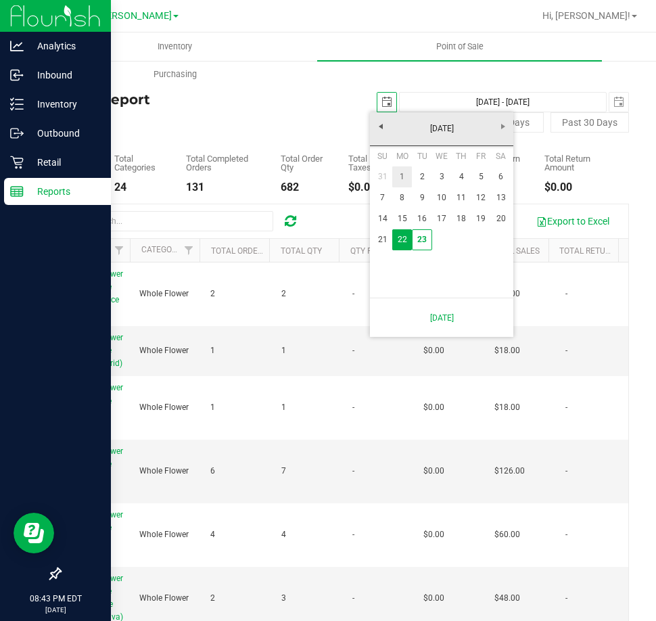
click at [402, 179] on link "1" at bounding box center [402, 176] width 20 height 21
type input "2025-09-01"
type input "Sep 1, 2025 - Sep 23, 2025"
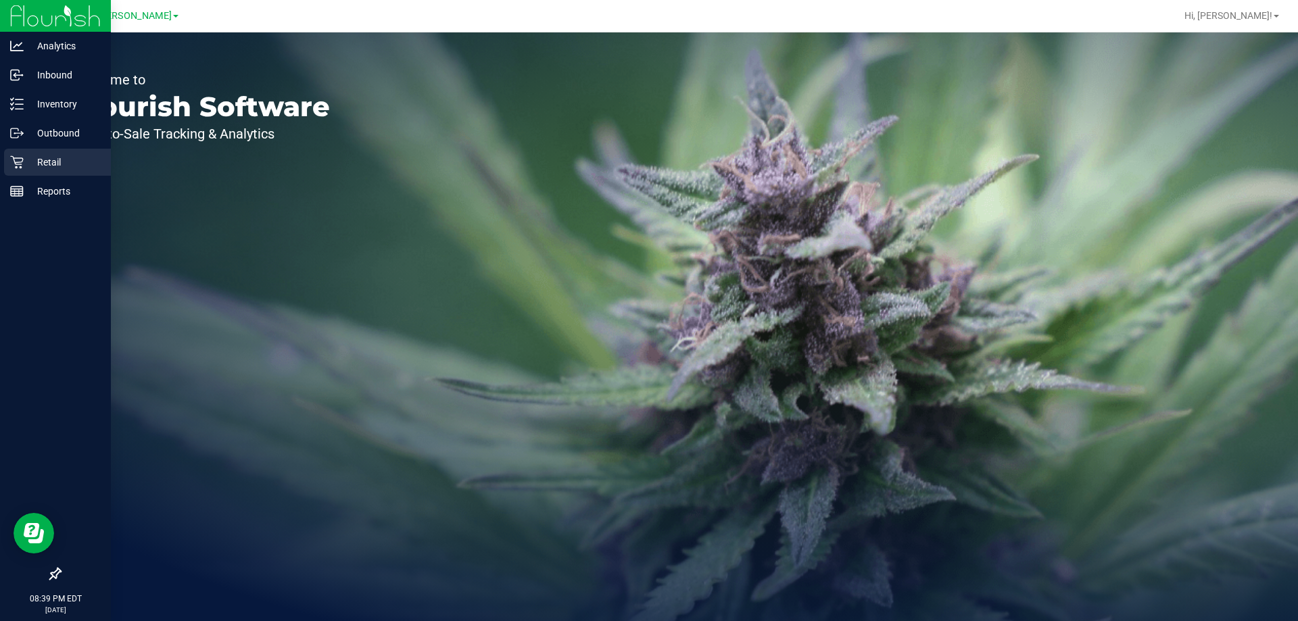
click at [11, 154] on div "Retail" at bounding box center [57, 162] width 107 height 27
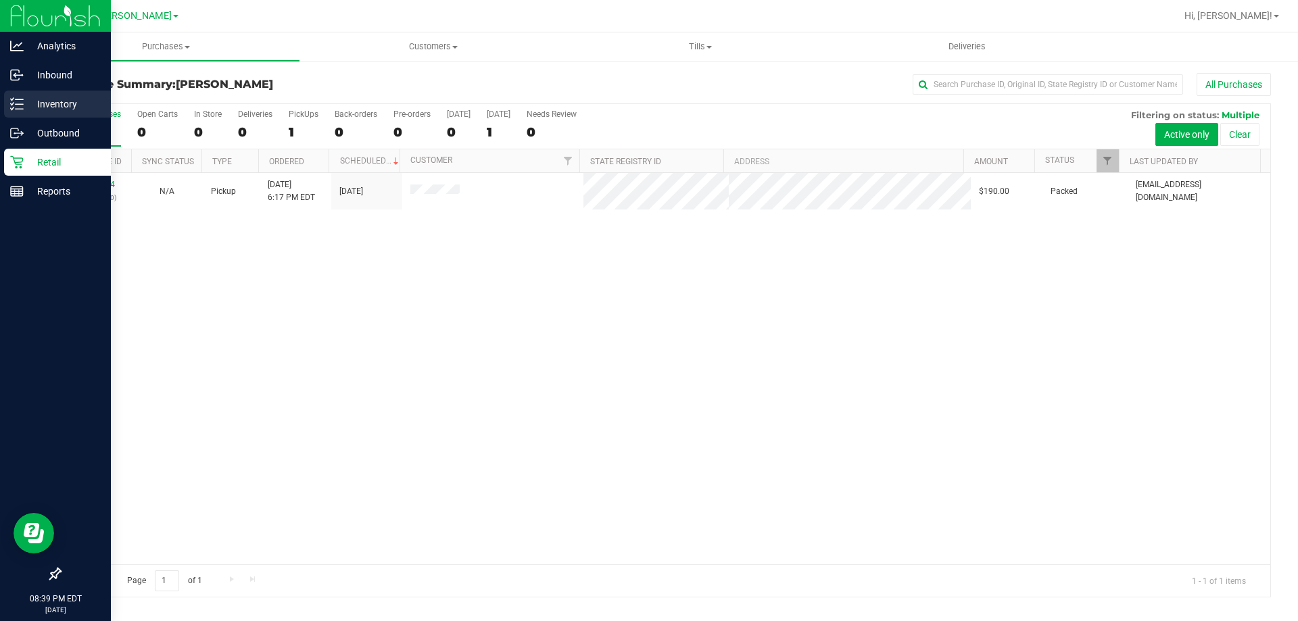
click at [39, 100] on p "Inventory" at bounding box center [64, 104] width 81 height 16
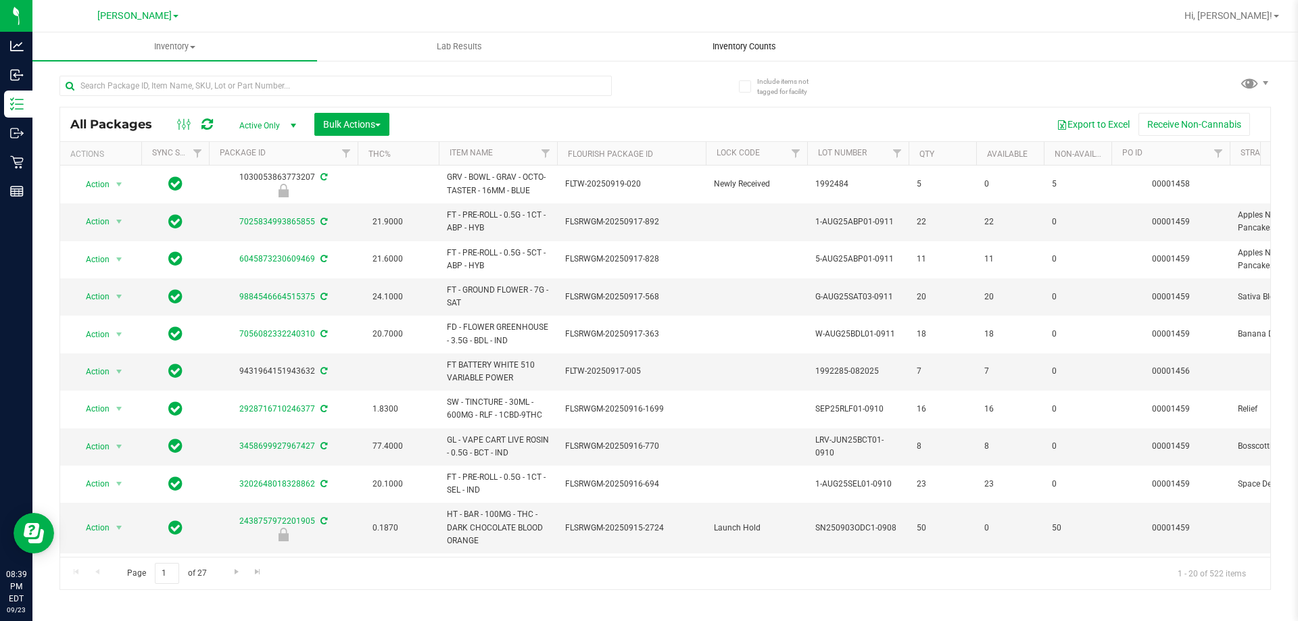
click at [734, 45] on span "Inventory Counts" at bounding box center [744, 47] width 100 height 12
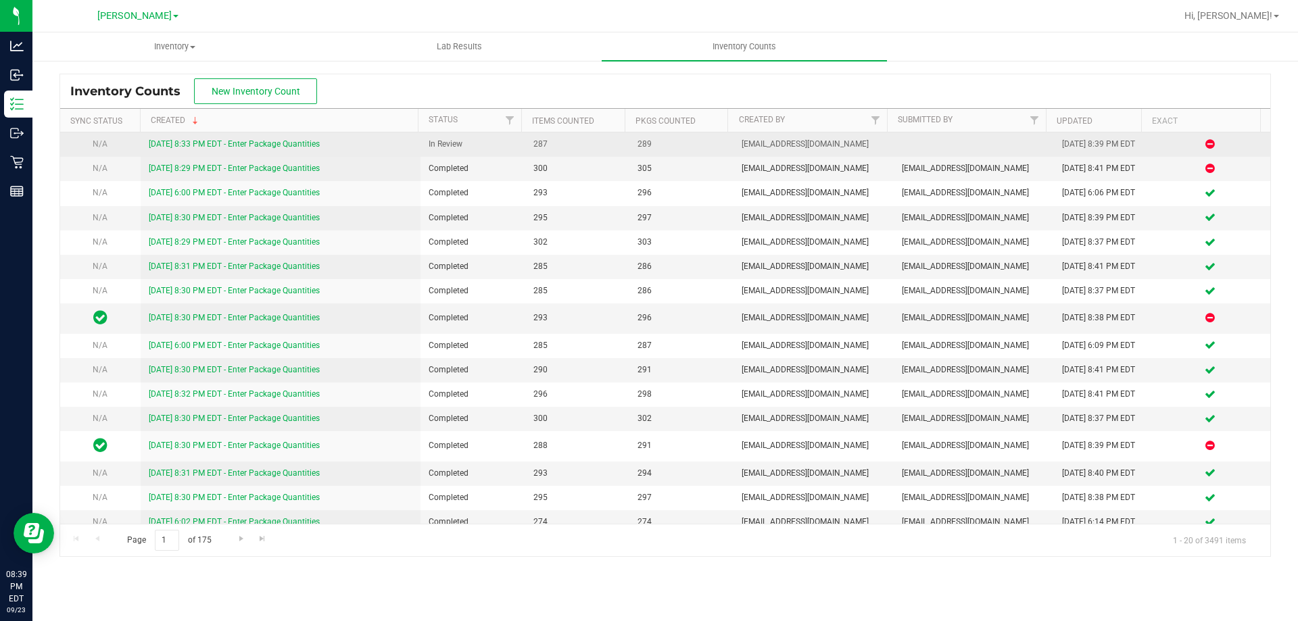
click at [276, 145] on link "[DATE] 8:33 PM EDT - Enter Package Quantities" at bounding box center [234, 143] width 171 height 9
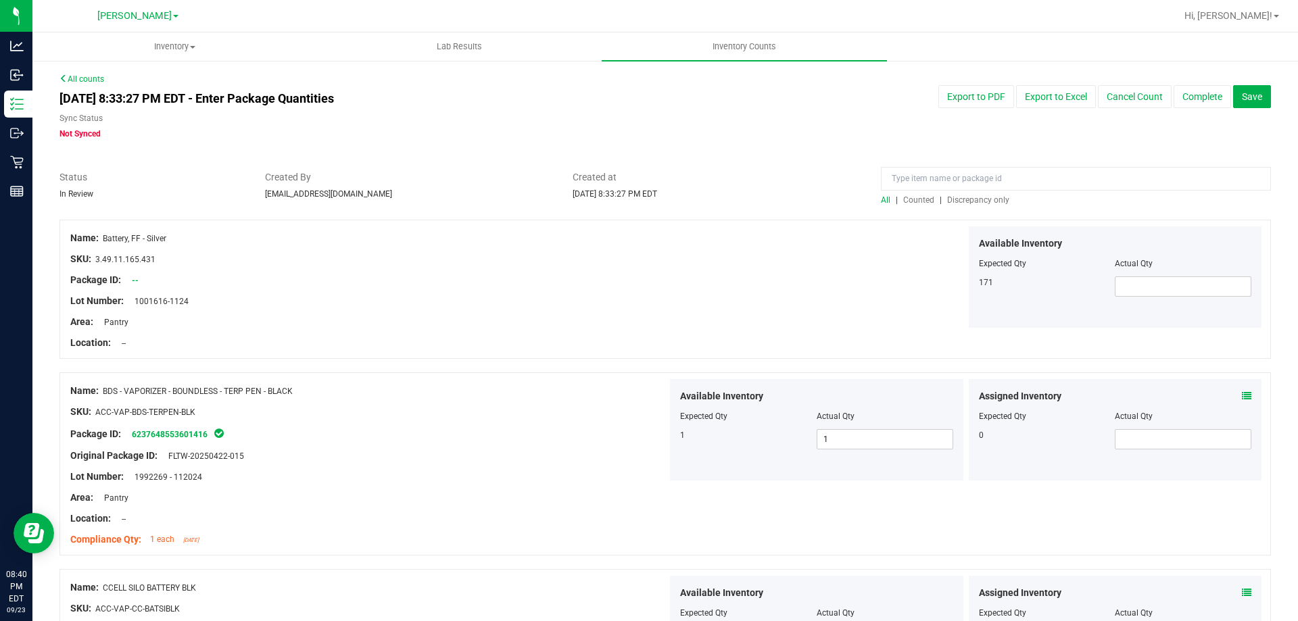
click at [979, 201] on span "Discrepancy only" at bounding box center [978, 199] width 62 height 9
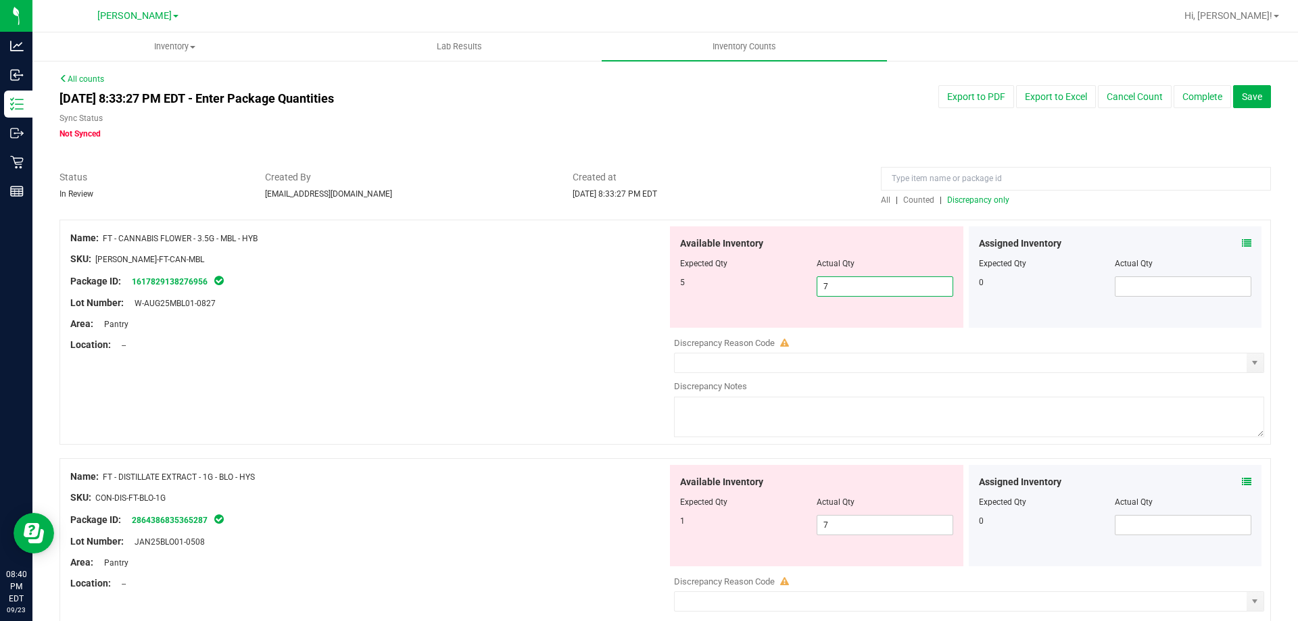
drag, startPoint x: 826, startPoint y: 285, endPoint x: 801, endPoint y: 285, distance: 25.0
click at [801, 285] on div "5 7 7" at bounding box center [816, 287] width 273 height 20
type input "5"
click at [529, 321] on div "Area: Pantry" at bounding box center [368, 324] width 597 height 14
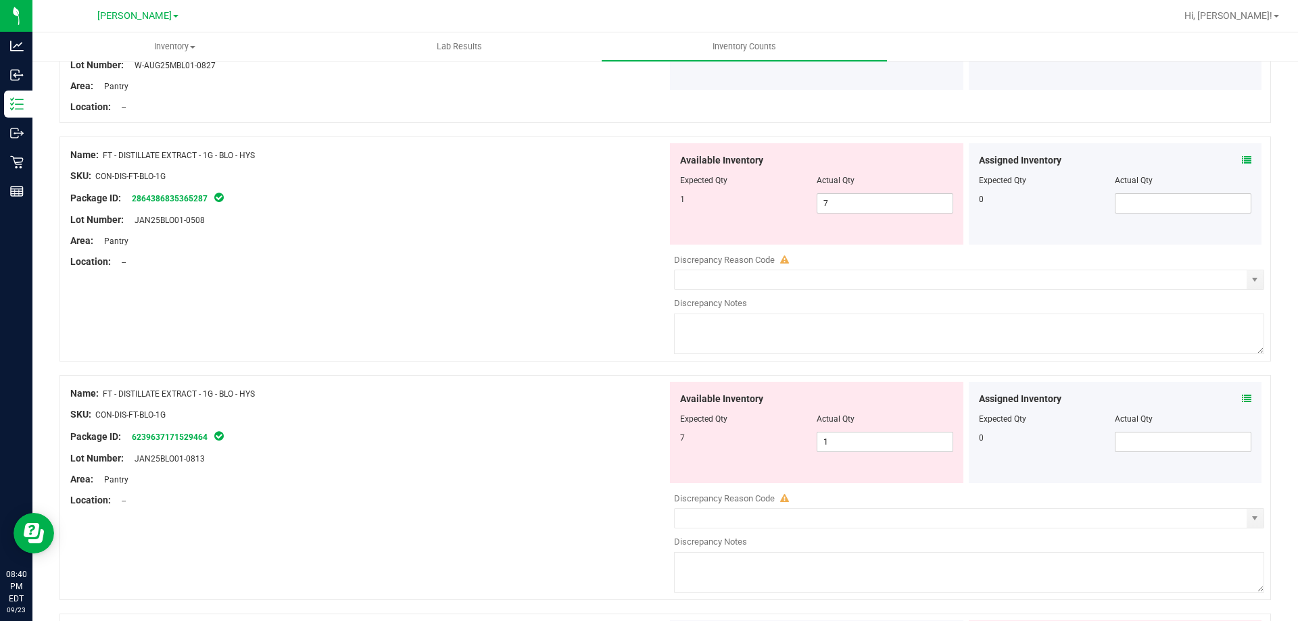
scroll to position [270, 0]
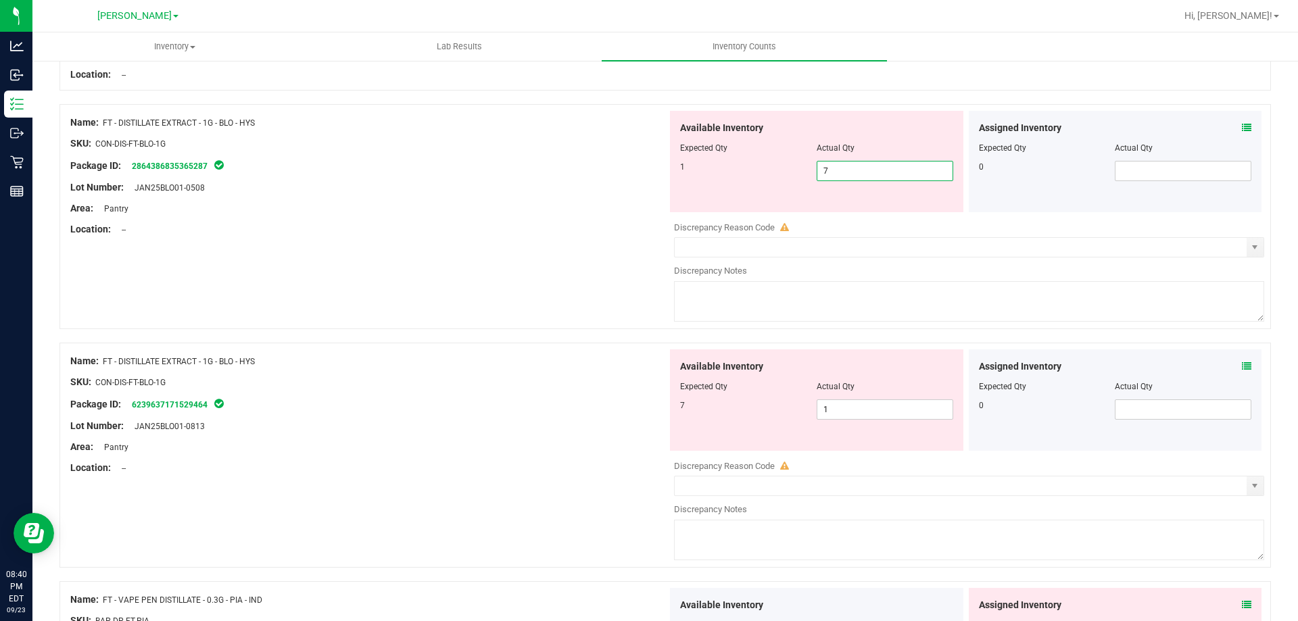
drag, startPoint x: 843, startPoint y: 164, endPoint x: 757, endPoint y: 164, distance: 85.2
click at [757, 164] on div "1 7 7" at bounding box center [816, 171] width 273 height 20
type input "1"
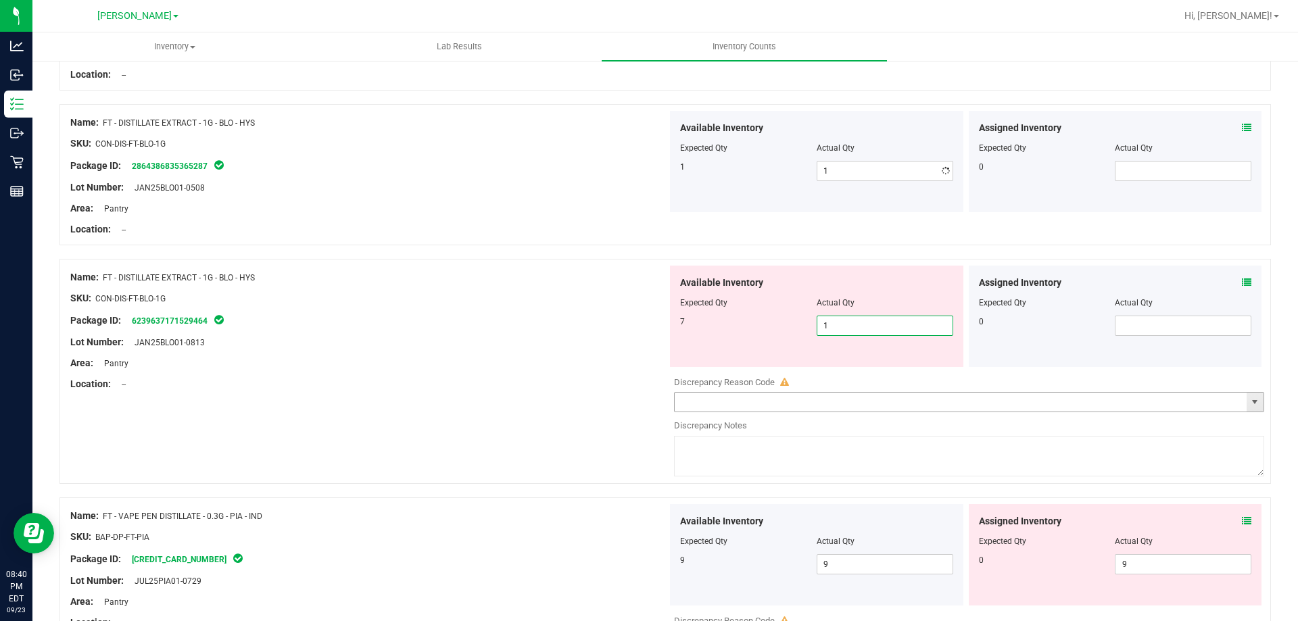
drag, startPoint x: 815, startPoint y: 406, endPoint x: 751, endPoint y: 402, distance: 63.7
click at [755, 407] on div "Available Inventory Expected Qty Actual Qty 7 1 1" at bounding box center [965, 373] width 597 height 214
type input "7"
click at [563, 357] on div "Area: Pantry" at bounding box center [368, 363] width 597 height 14
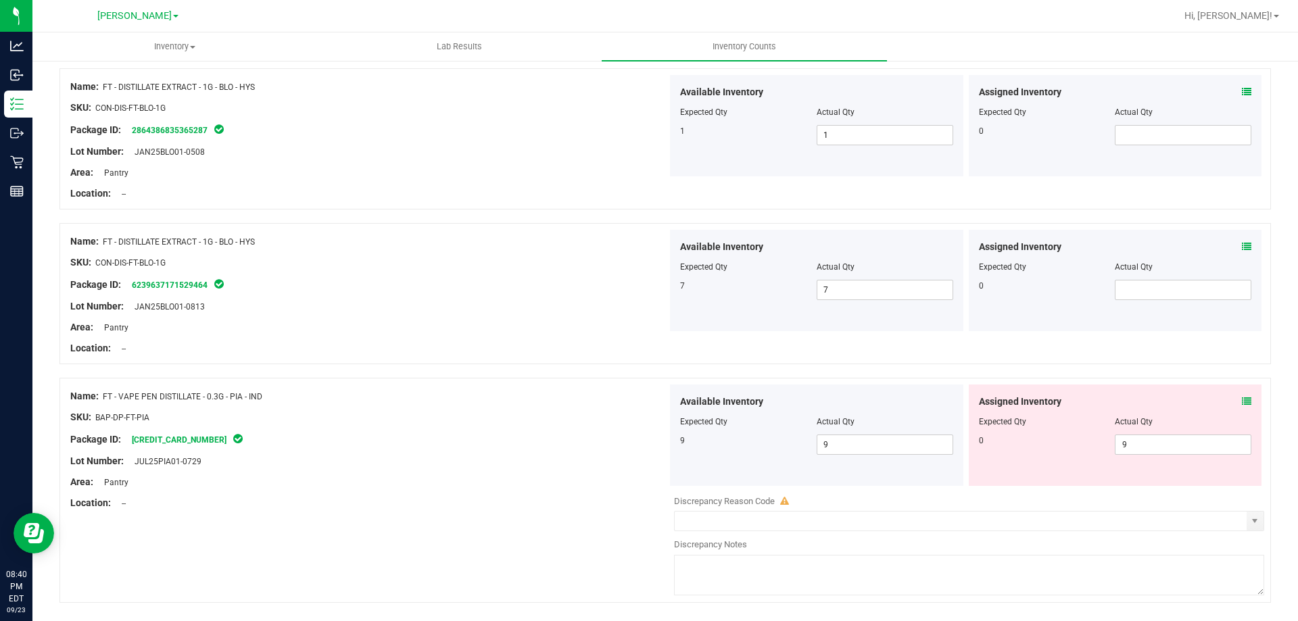
scroll to position [338, 0]
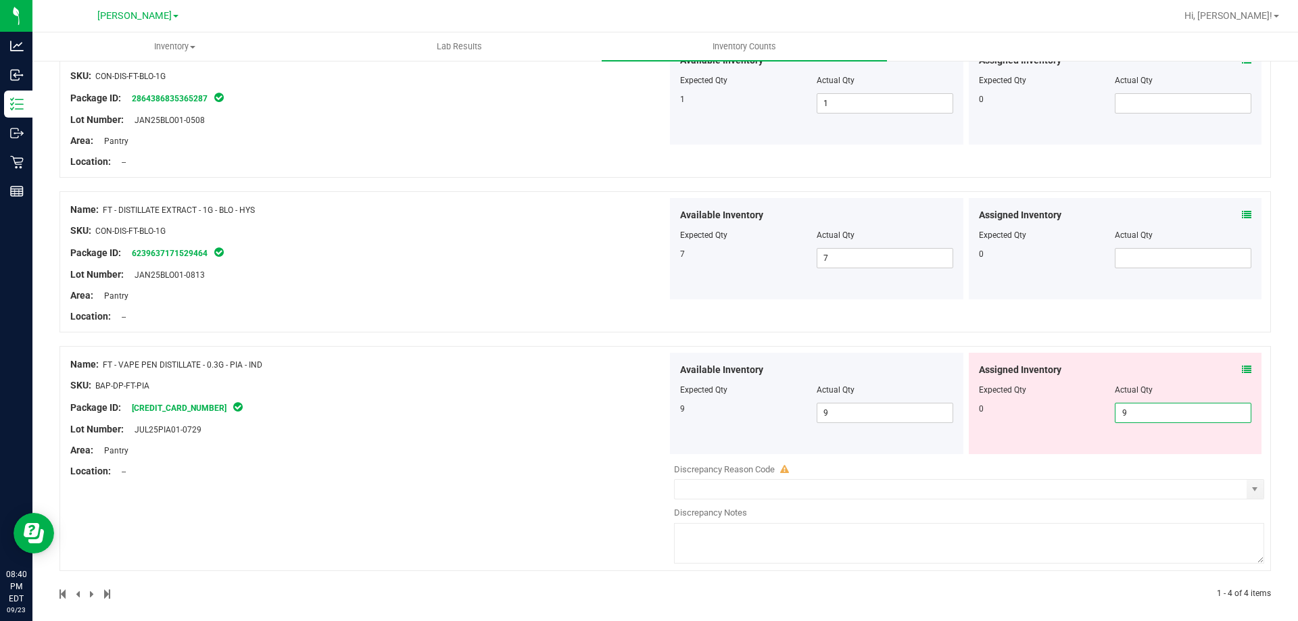
drag, startPoint x: 1124, startPoint y: 415, endPoint x: 958, endPoint y: 419, distance: 165.7
click at [966, 419] on div "Assigned Inventory Expected Qty Actual Qty 0 9 9" at bounding box center [1115, 403] width 299 height 101
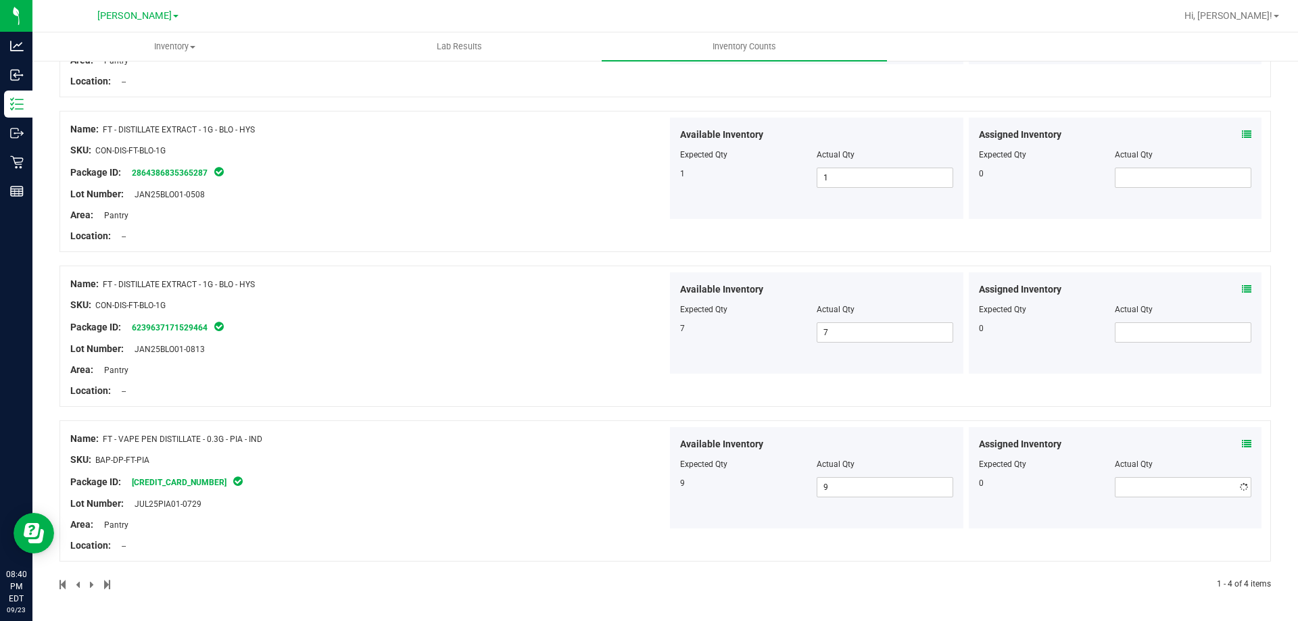
click at [555, 385] on div "Name: FT - CANNABIS FLOWER - 3.5G - MBL - HYB SKU: [PERSON_NAME]-FT-CAN-MBL Pac…" at bounding box center [666, 273] width 1212 height 635
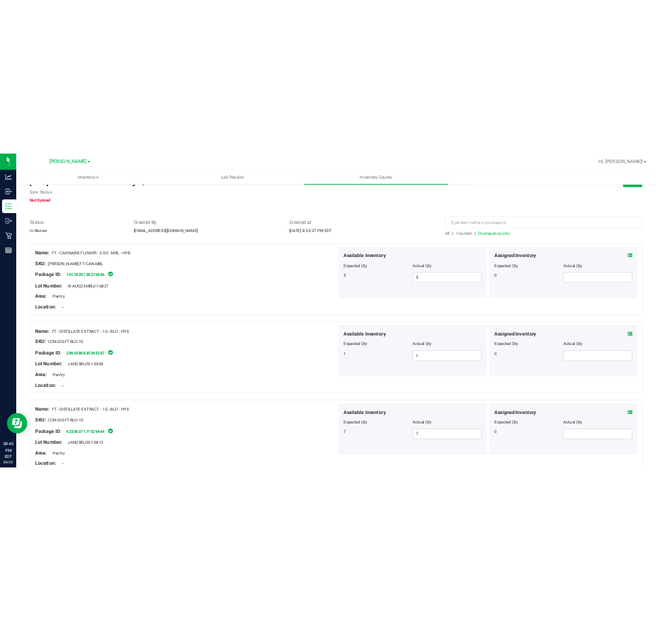
scroll to position [0, 0]
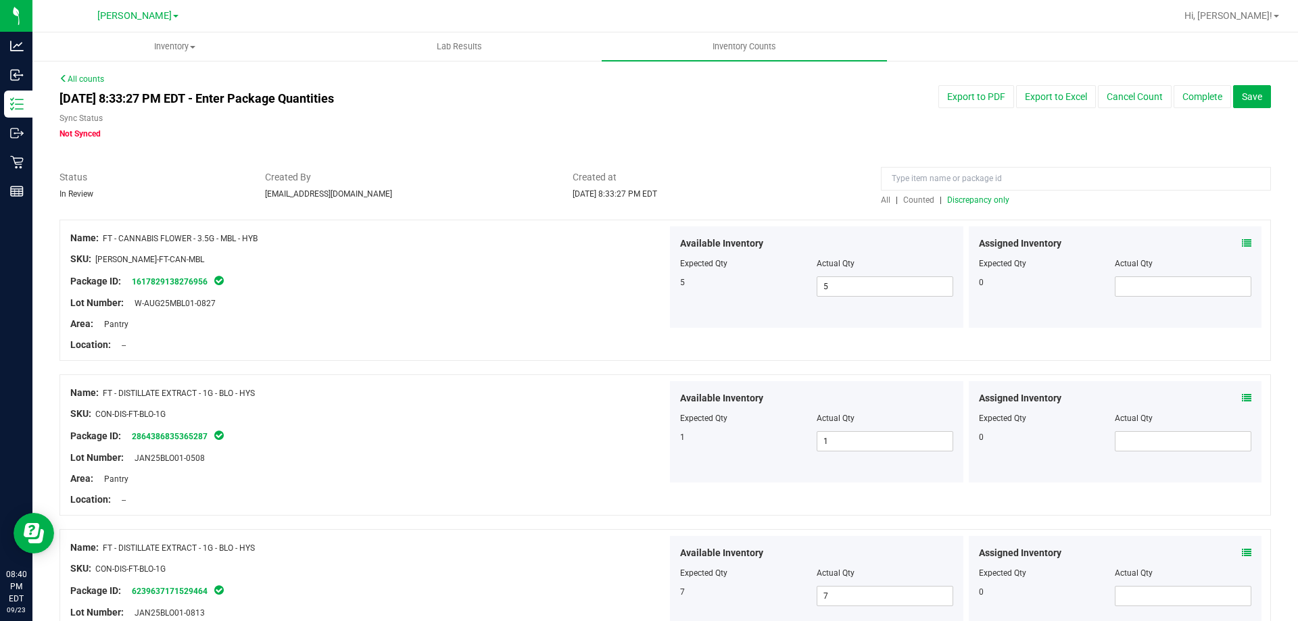
click at [980, 202] on span "Discrepancy only" at bounding box center [978, 199] width 62 height 9
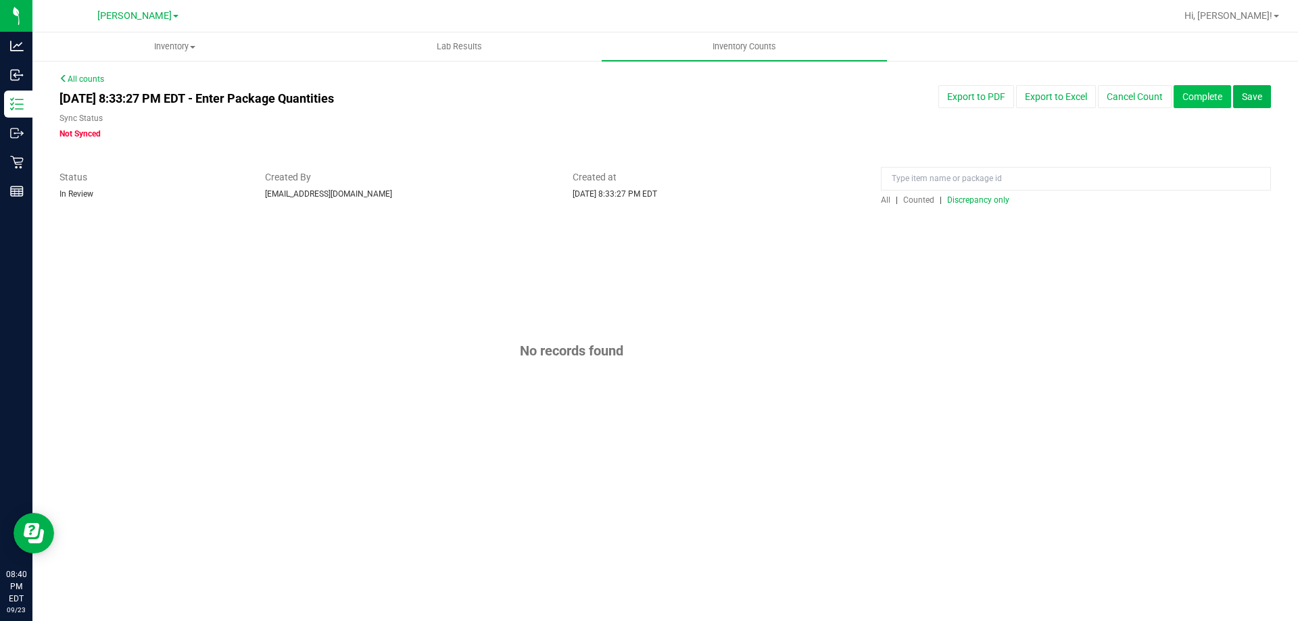
click at [1196, 99] on button "Complete" at bounding box center [1202, 96] width 57 height 23
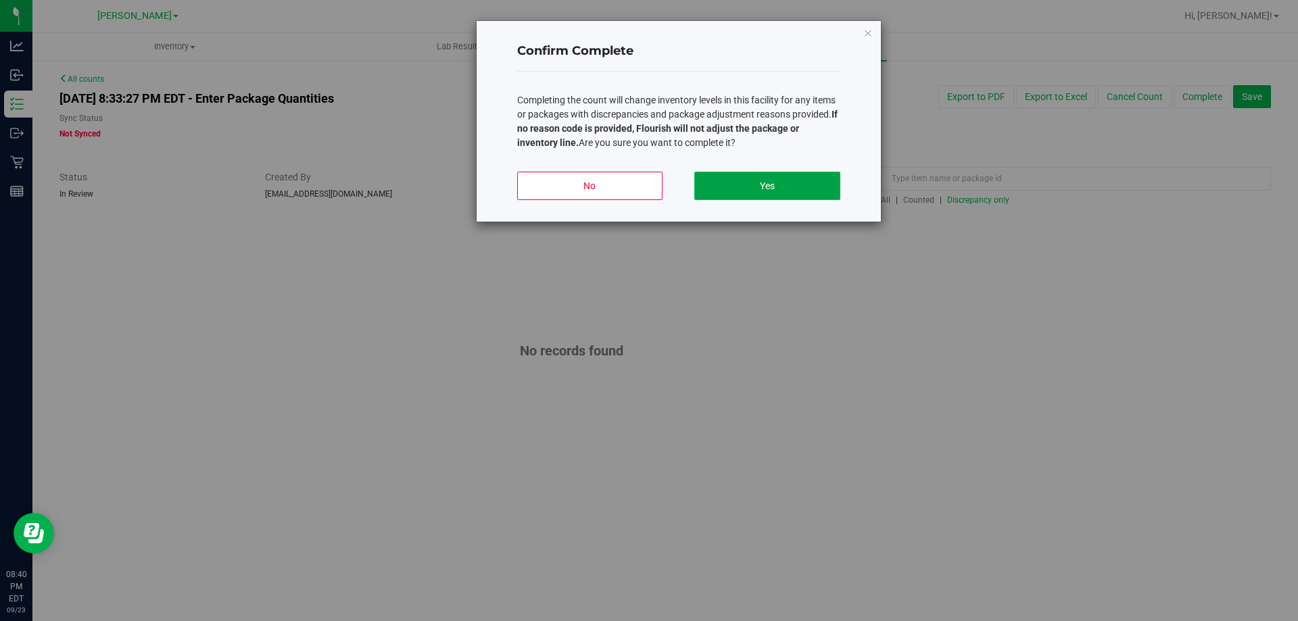
click at [780, 187] on button "Yes" at bounding box center [766, 186] width 145 height 28
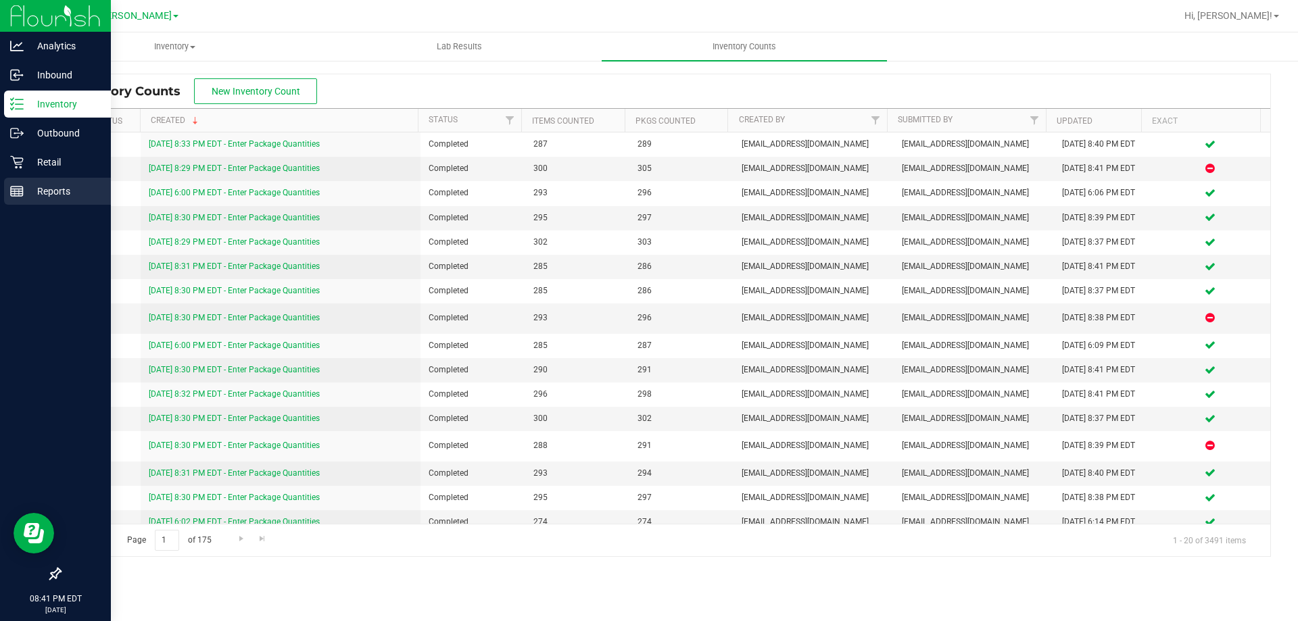
drag, startPoint x: 41, startPoint y: 189, endPoint x: 52, endPoint y: 185, distance: 12.2
click at [41, 189] on p "Reports" at bounding box center [64, 191] width 81 height 16
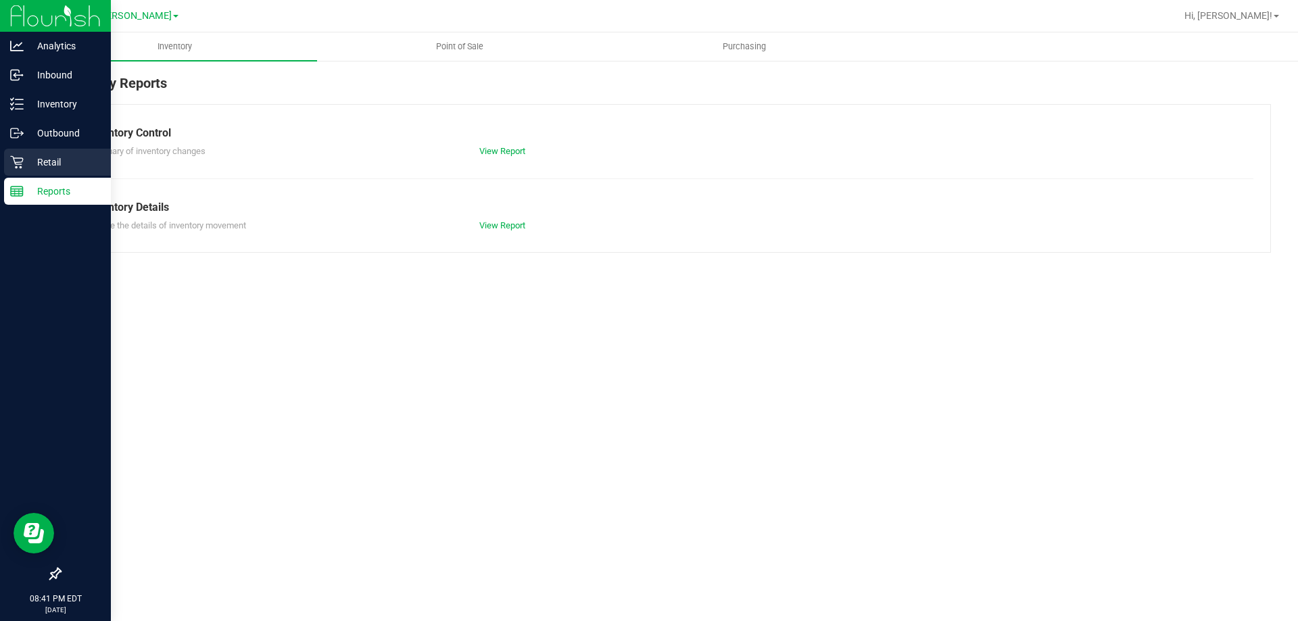
click at [30, 162] on p "Retail" at bounding box center [64, 162] width 81 height 16
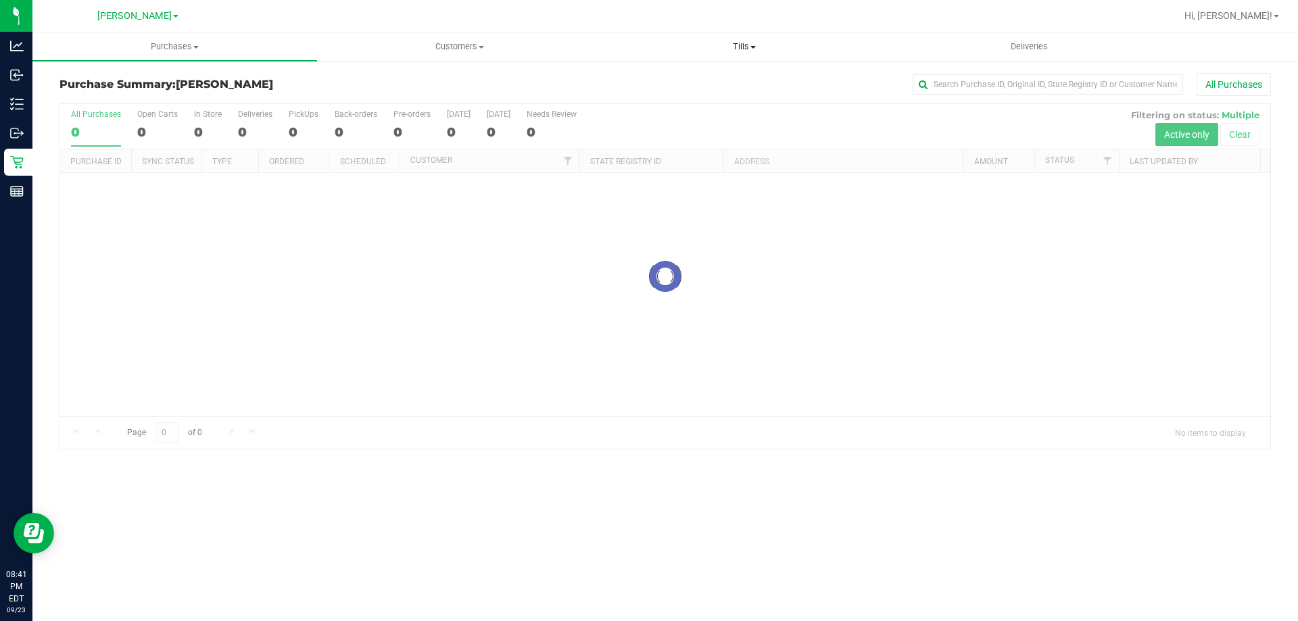
click at [737, 51] on span "Tills" at bounding box center [744, 47] width 283 height 12
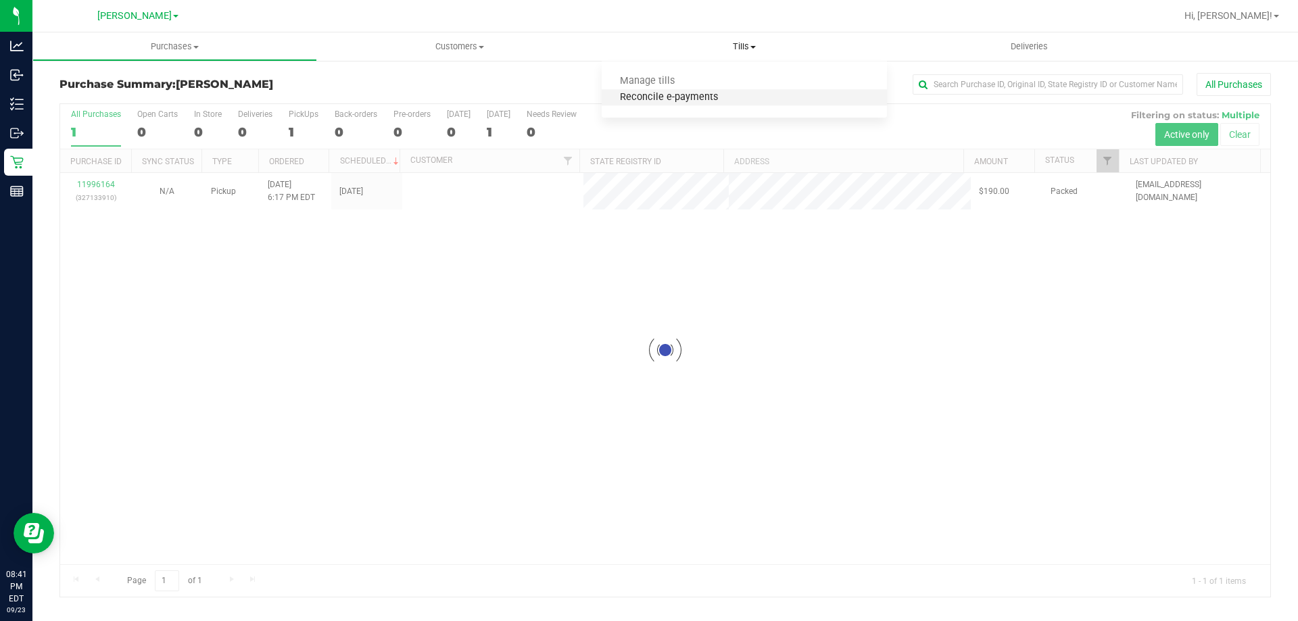
click at [651, 97] on span "Reconcile e-payments" at bounding box center [669, 97] width 135 height 11
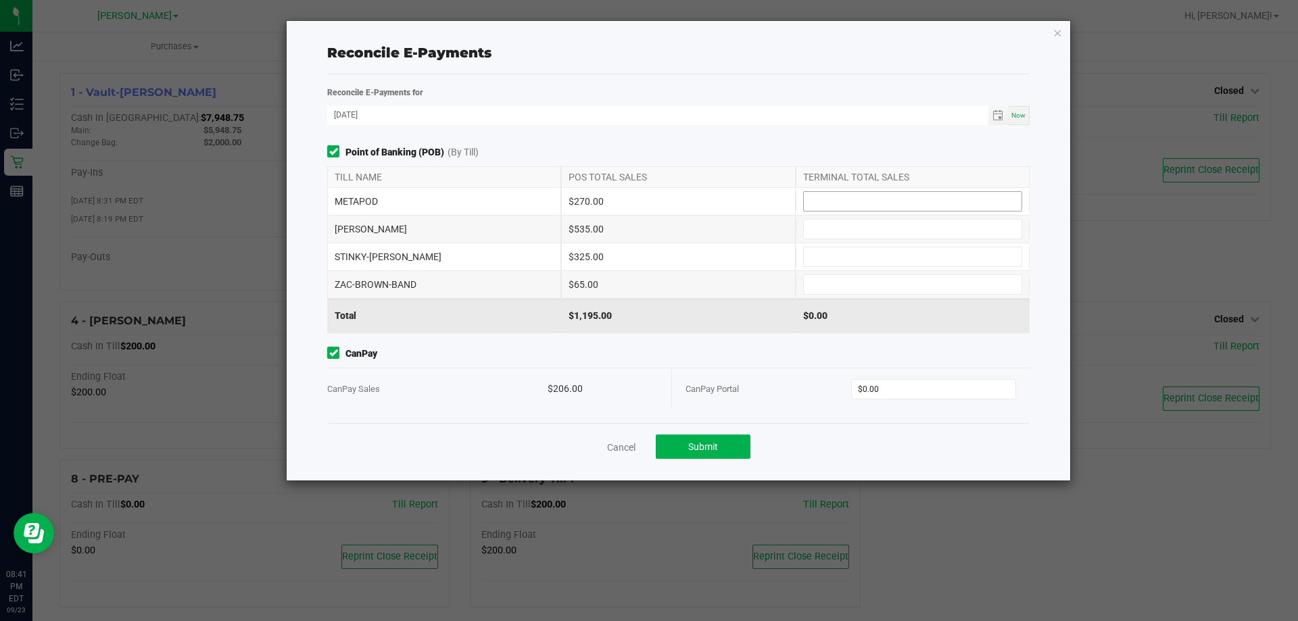
click at [823, 203] on input at bounding box center [913, 201] width 218 height 19
type input "$270.00"
type input "$535.00"
type input "$325.00"
type input "$65.00"
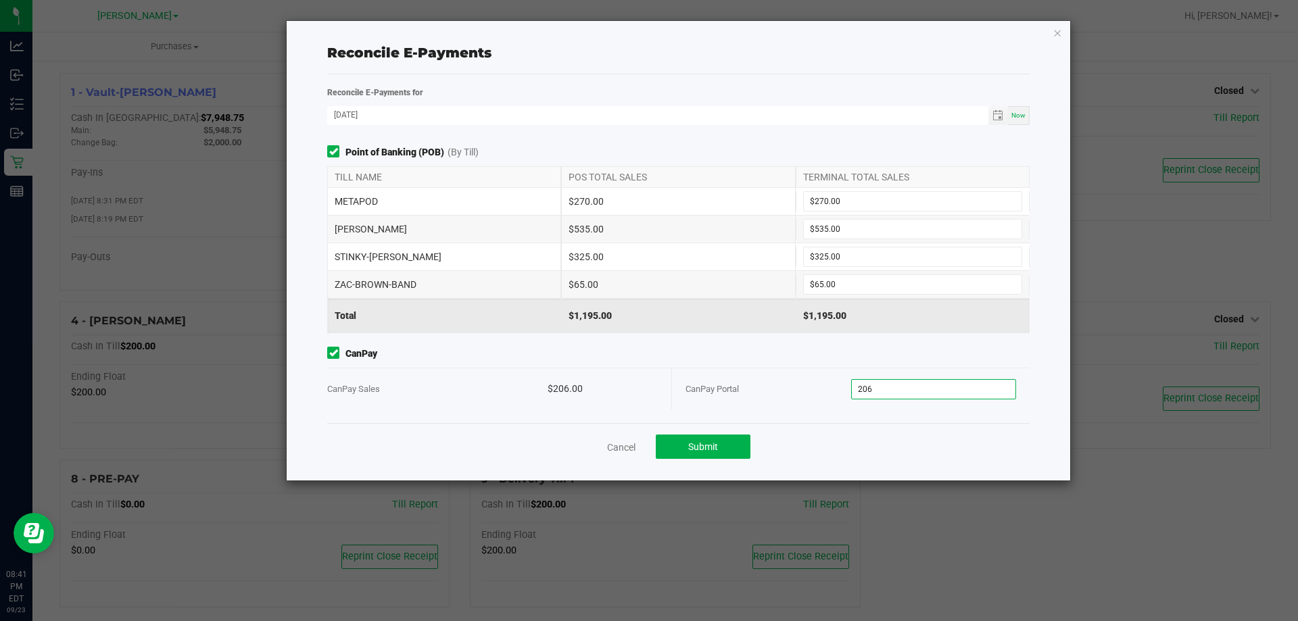
type input "$206.00"
click at [750, 364] on div "CanPay CanPay Sales $206.00 CanPay Portal $206.00" at bounding box center [678, 378] width 723 height 63
click at [722, 448] on button "Submit" at bounding box center [703, 447] width 95 height 24
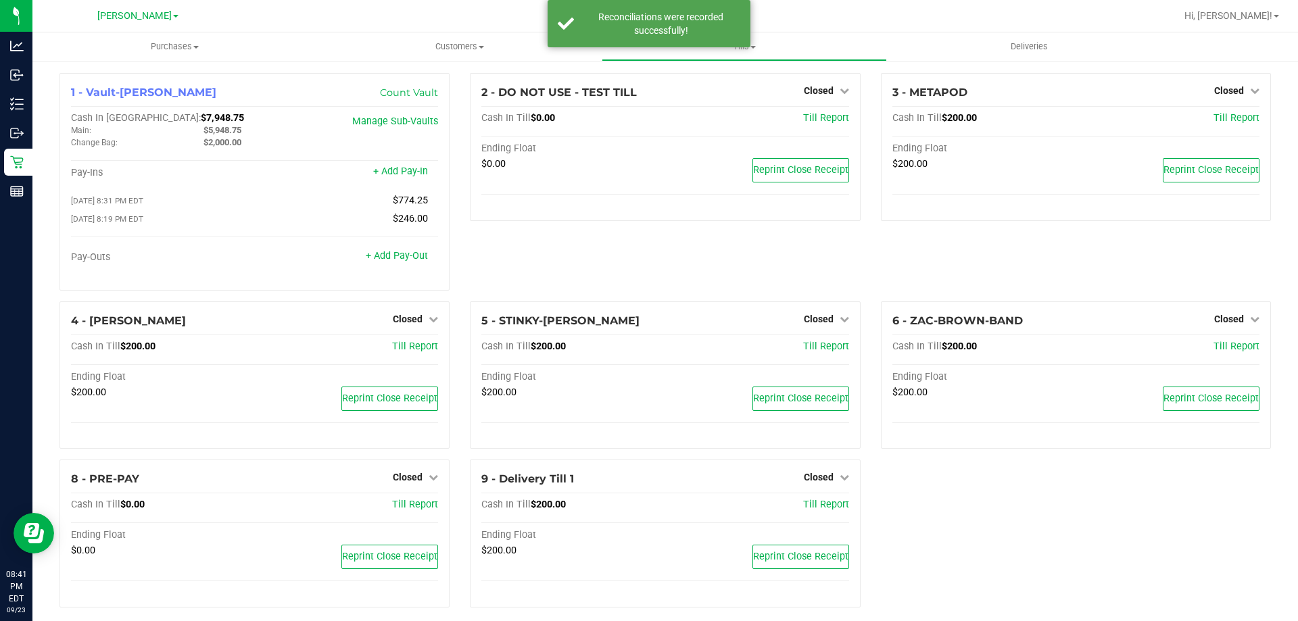
click at [502, 266] on div "2 - DO NOT USE - TEST TILL Closed Open Till Cash In Till $0.00 Till Report Endi…" at bounding box center [665, 187] width 410 height 229
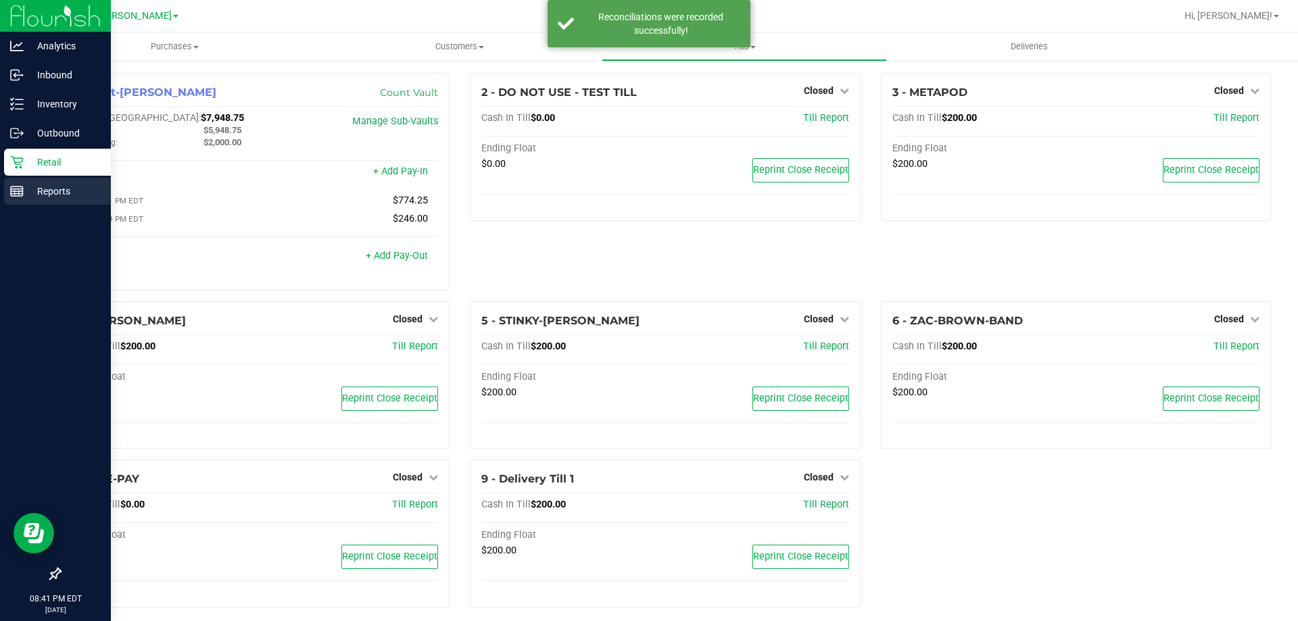
click at [26, 197] on p "Reports" at bounding box center [64, 191] width 81 height 16
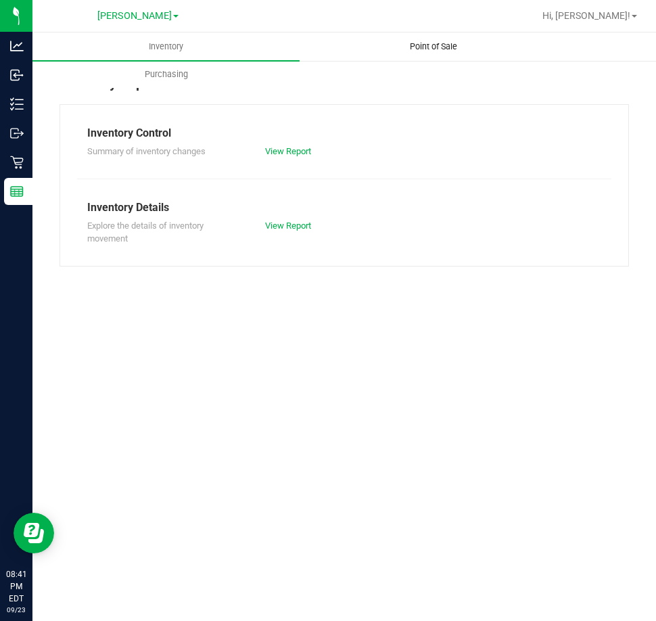
click at [424, 53] on uib-tab-heading "Point of Sale" at bounding box center [433, 46] width 266 height 27
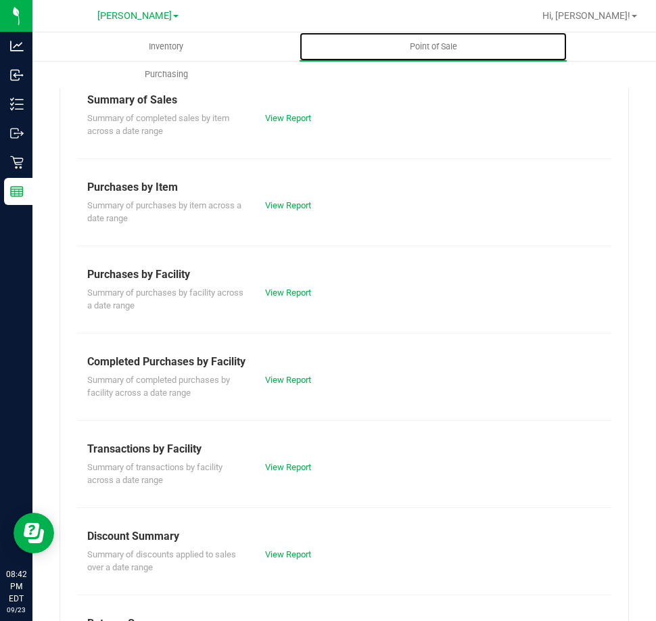
scroll to position [183, 0]
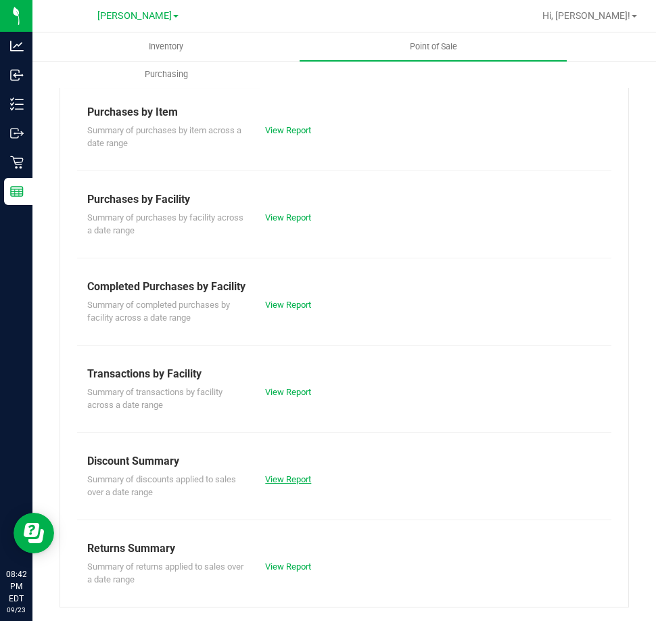
click at [279, 475] on link "View Report" at bounding box center [288, 479] width 46 height 10
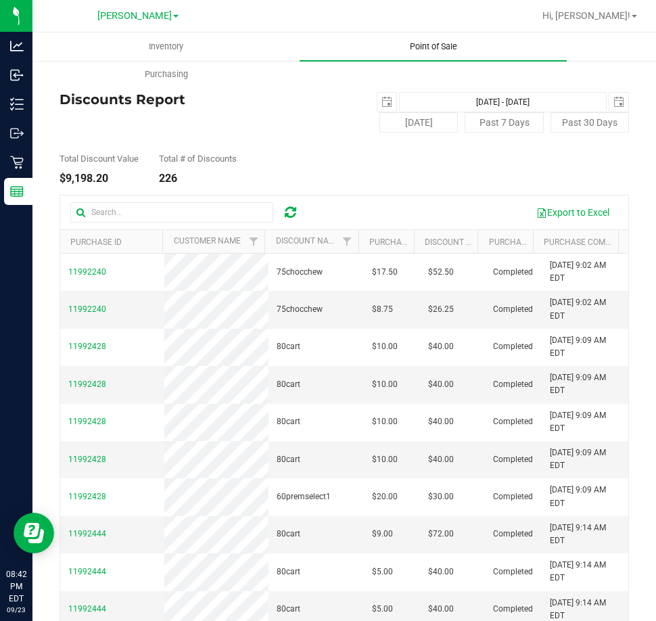
click at [440, 51] on span "Point of Sale" at bounding box center [434, 47] width 84 height 12
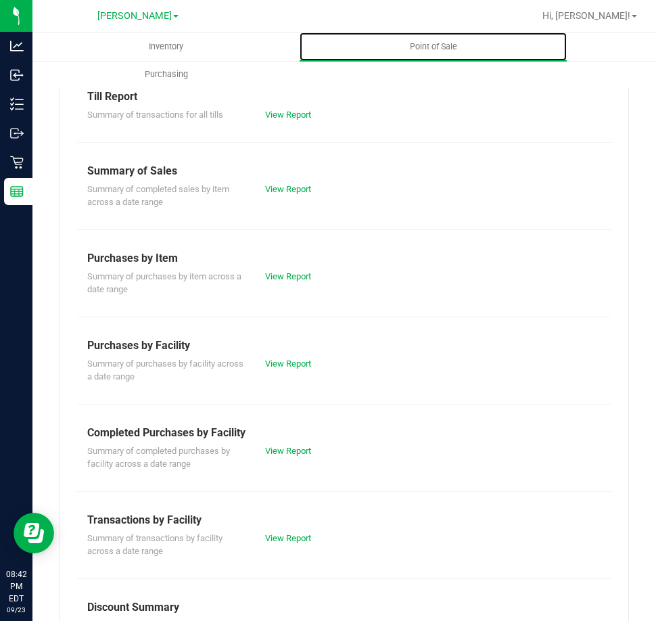
scroll to position [68, 0]
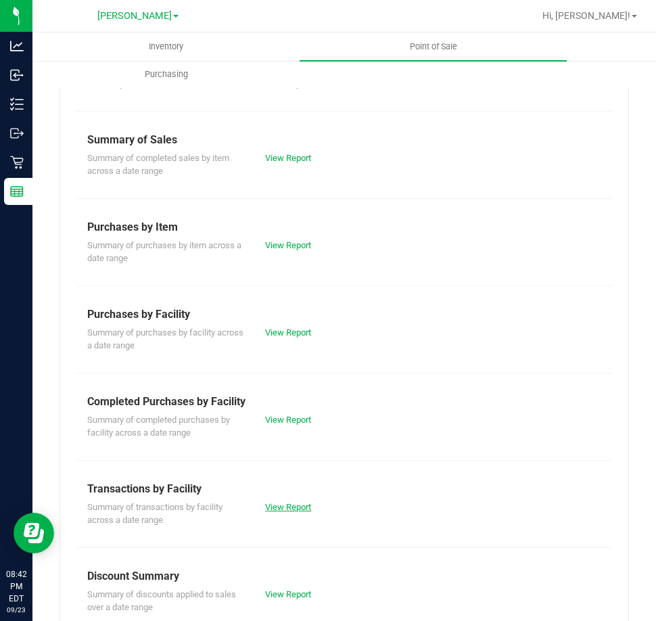
click at [273, 505] on link "View Report" at bounding box center [288, 507] width 46 height 10
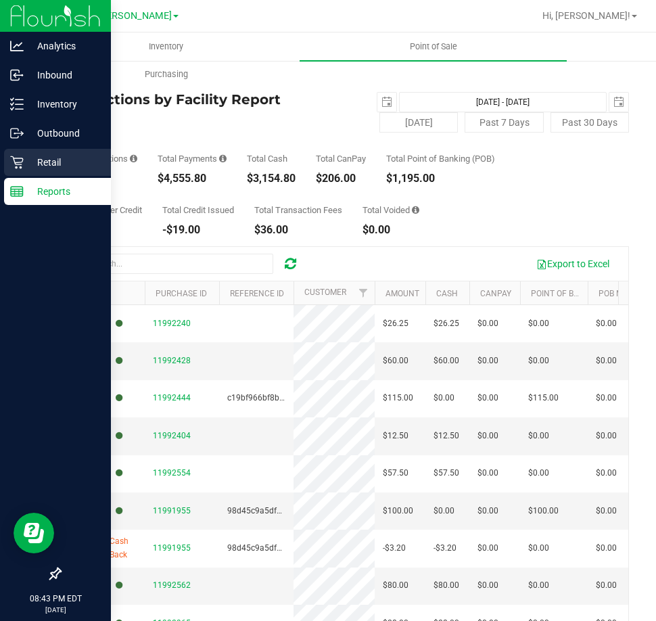
click at [49, 161] on p "Retail" at bounding box center [64, 162] width 81 height 16
